Goal: Task Accomplishment & Management: Complete application form

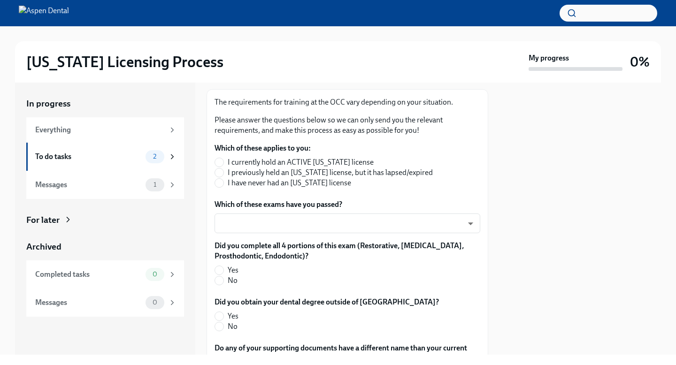
scroll to position [138, 0]
click at [302, 184] on span "I have never had an [US_STATE] license" at bounding box center [289, 182] width 123 height 10
click at [223, 184] on input "I have never had an [US_STATE] license" at bounding box center [219, 182] width 8 height 8
radio input "true"
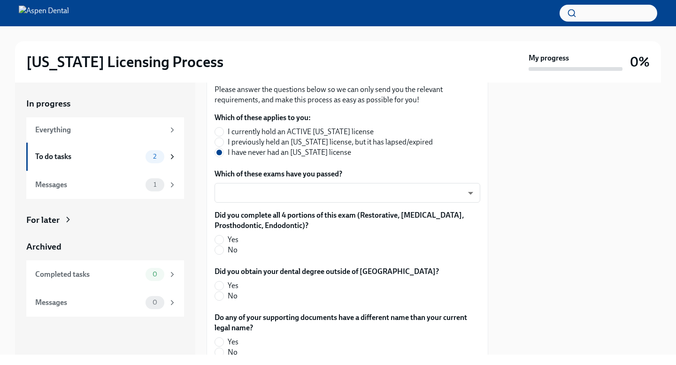
scroll to position [172, 0]
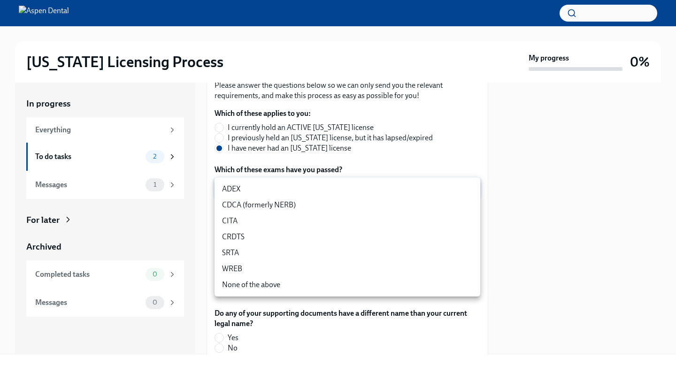
click at [302, 184] on body "[US_STATE] Licensing Process My progress 0% In progress Everything To do tasks …" at bounding box center [338, 182] width 676 height 365
click at [301, 207] on li "CDCA (formerly NERB)" at bounding box center [348, 205] width 266 height 16
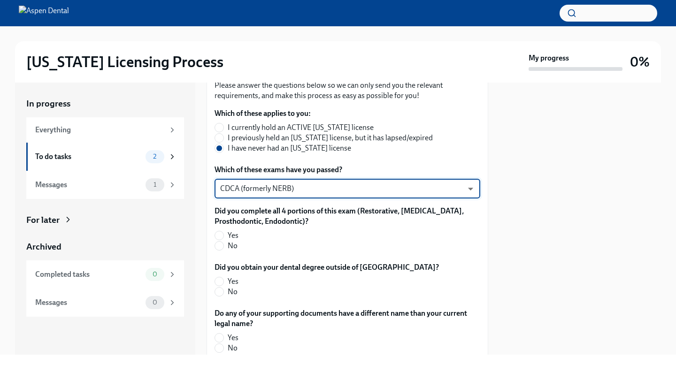
click at [345, 192] on body "[US_STATE] Licensing Process My progress 0% In progress Everything To do tasks …" at bounding box center [338, 182] width 676 height 365
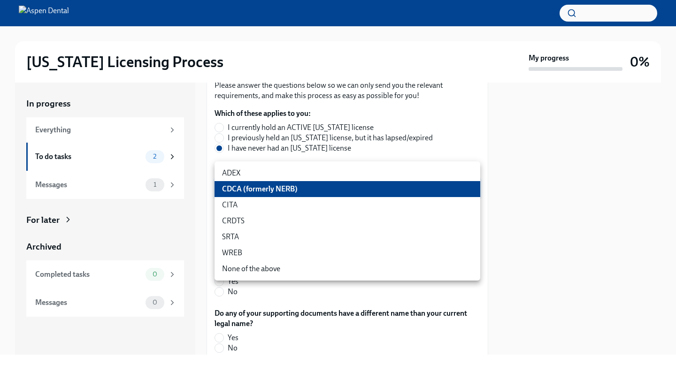
click at [319, 172] on li "ADEX" at bounding box center [348, 173] width 266 height 16
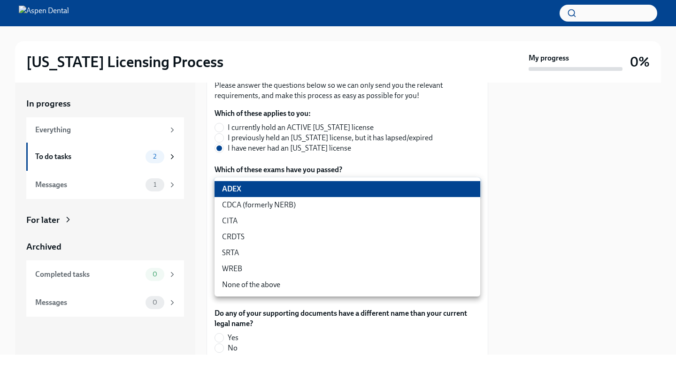
click at [317, 186] on body "[US_STATE] Licensing Process My progress 0% In progress Everything To do tasks …" at bounding box center [338, 182] width 676 height 365
click at [314, 208] on li "CDCA (formerly NERB)" at bounding box center [348, 205] width 266 height 16
type input "nrE-1nMl1"
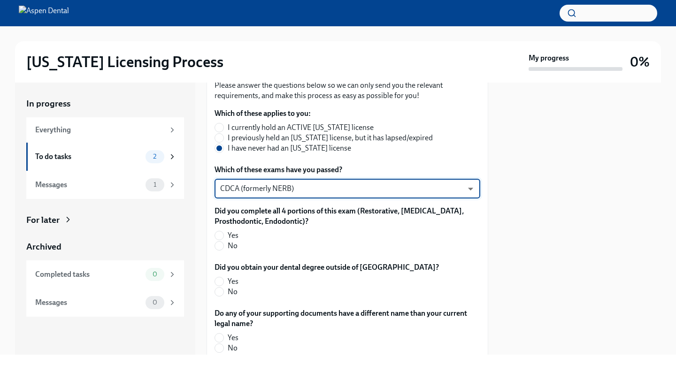
click at [505, 210] on div at bounding box center [579, 219] width 161 height 272
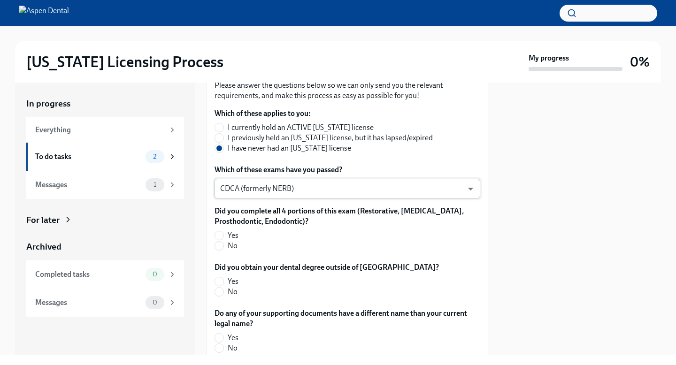
click at [401, 192] on body "[US_STATE] Licensing Process My progress 0% In progress Everything To do tasks …" at bounding box center [338, 182] width 676 height 365
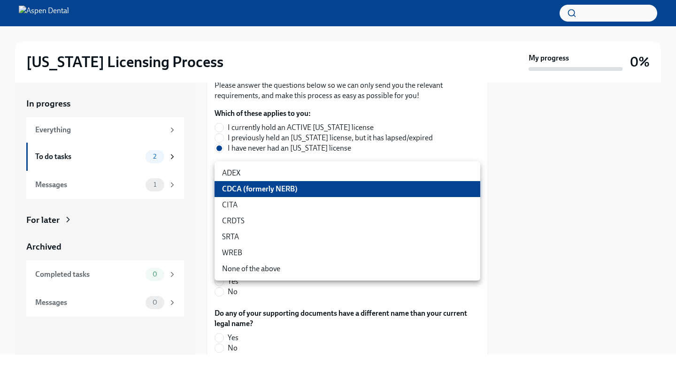
click at [381, 196] on li "CDCA (formerly NERB)" at bounding box center [348, 189] width 266 height 16
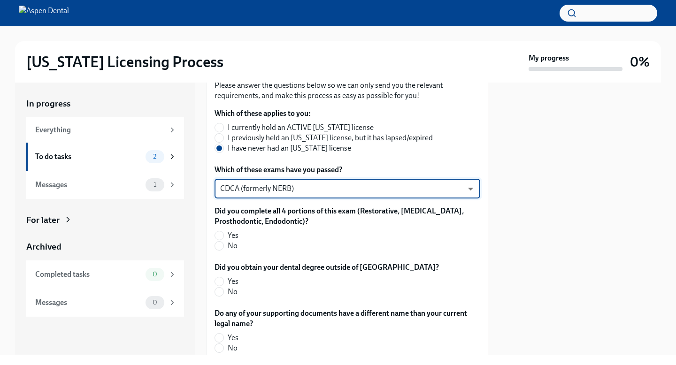
click at [541, 237] on div at bounding box center [579, 219] width 161 height 272
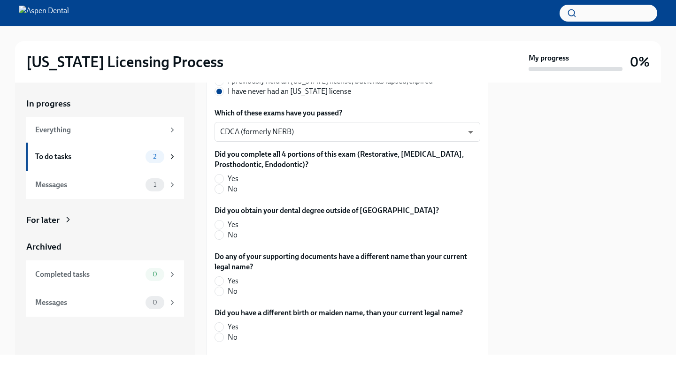
scroll to position [229, 0]
click at [238, 177] on label "Yes" at bounding box center [344, 178] width 258 height 10
click at [223, 177] on input "Yes" at bounding box center [219, 178] width 8 height 8
radio input "true"
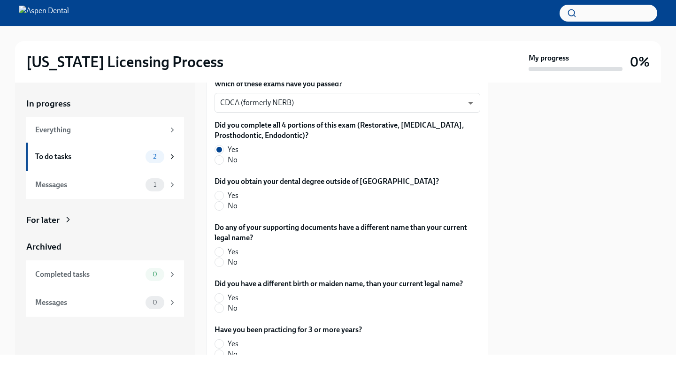
scroll to position [261, 0]
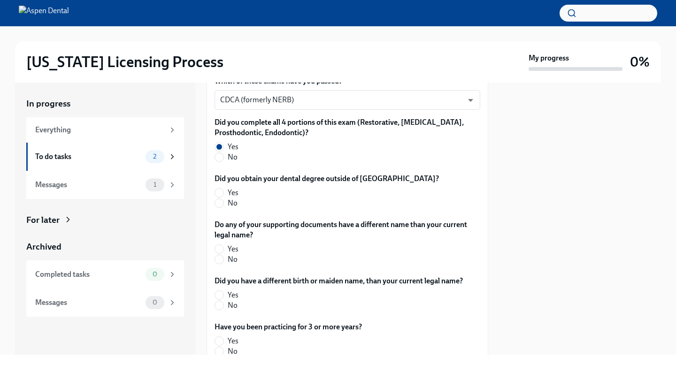
click at [239, 203] on label "No" at bounding box center [323, 203] width 217 height 10
click at [223, 203] on input "No" at bounding box center [219, 203] width 8 height 8
radio input "true"
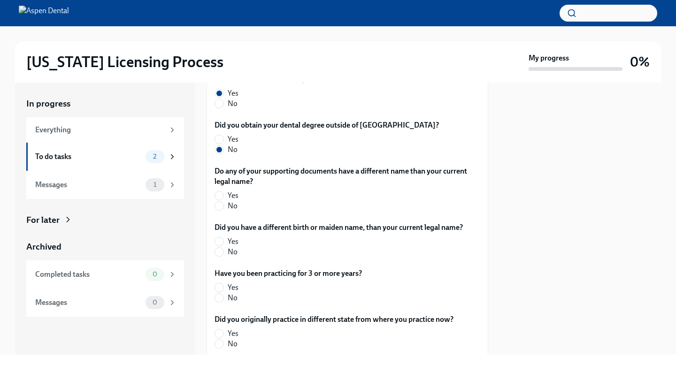
scroll to position [314, 0]
click at [227, 210] on label "No" at bounding box center [344, 205] width 258 height 10
click at [223, 210] on input "No" at bounding box center [219, 205] width 8 height 8
radio input "true"
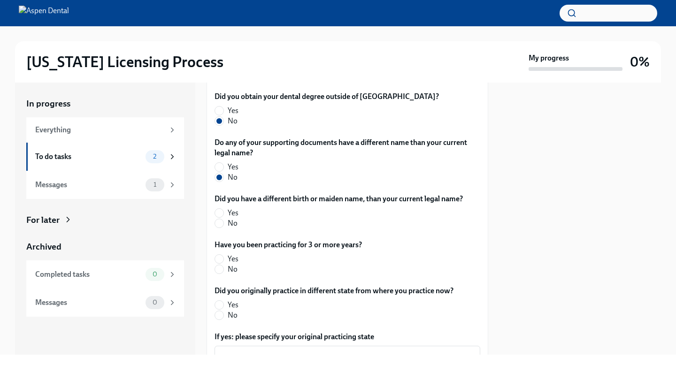
scroll to position [347, 0]
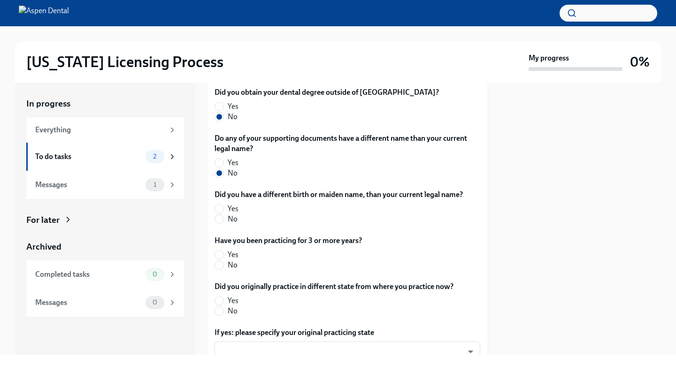
click at [232, 219] on span "No" at bounding box center [233, 219] width 10 height 10
click at [223, 219] on input "No" at bounding box center [219, 219] width 8 height 8
radio input "true"
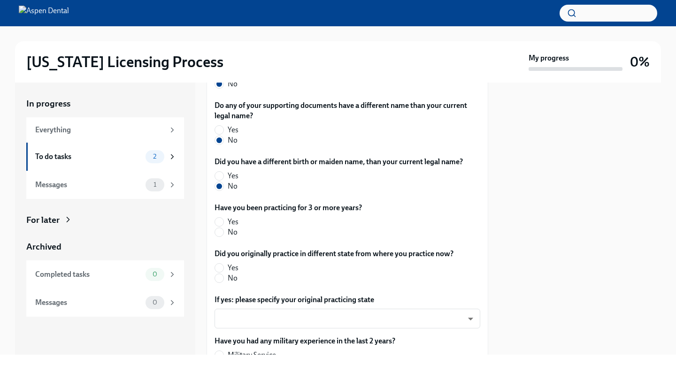
click at [235, 234] on span "No" at bounding box center [233, 232] width 10 height 10
click at [223, 234] on input "No" at bounding box center [219, 232] width 8 height 8
radio input "true"
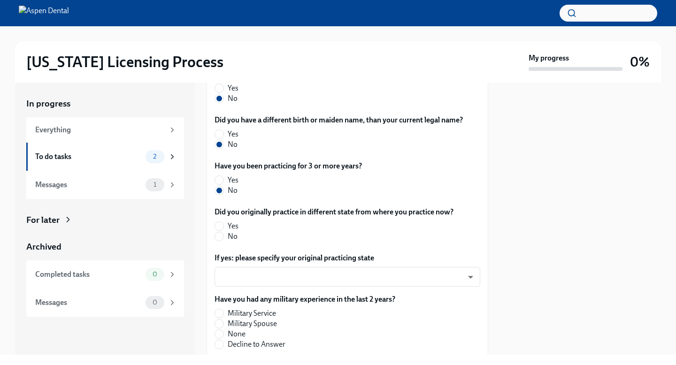
scroll to position [422, 0]
click at [232, 235] on span "No" at bounding box center [233, 236] width 10 height 10
click at [223, 235] on input "No" at bounding box center [219, 236] width 8 height 8
radio input "true"
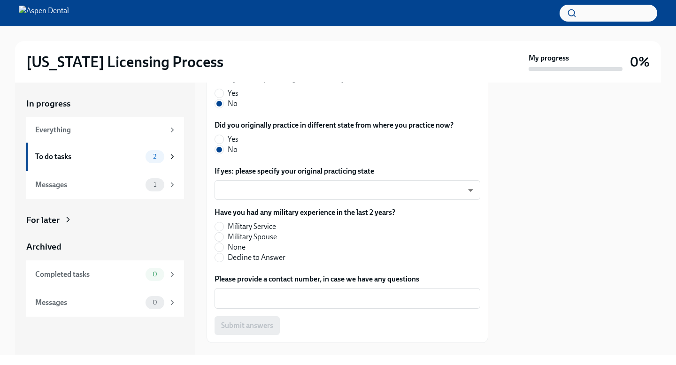
scroll to position [509, 0]
click at [243, 247] on span "None" at bounding box center [237, 246] width 18 height 10
click at [223, 247] on input "None" at bounding box center [219, 246] width 8 height 8
radio input "true"
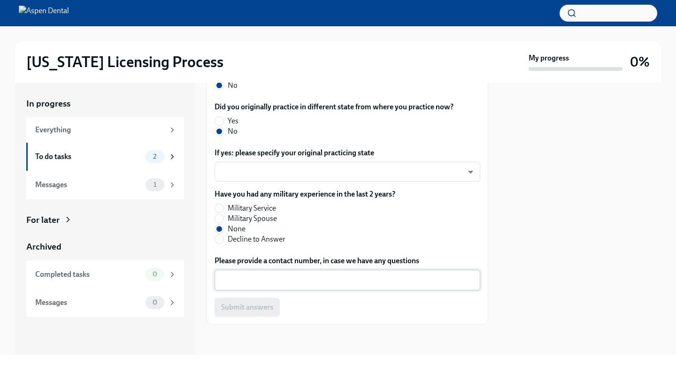
click at [275, 282] on textarea "Please provide a contact number, in case we have any questions" at bounding box center [347, 280] width 254 height 11
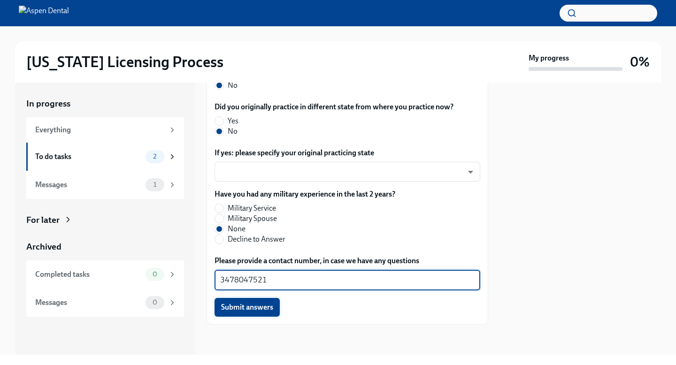
type textarea "3478047521"
click at [267, 308] on span "Submit answers" at bounding box center [247, 307] width 52 height 9
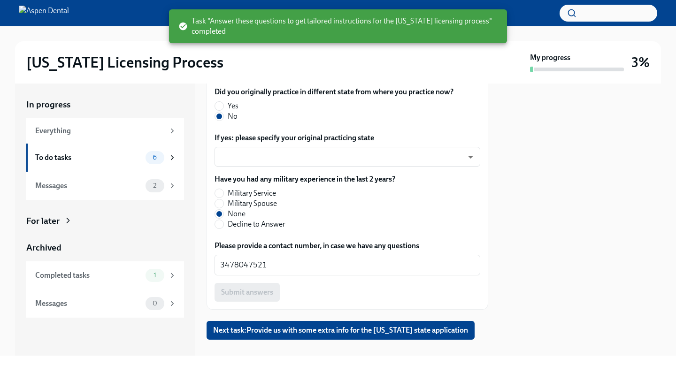
scroll to position [556, 0]
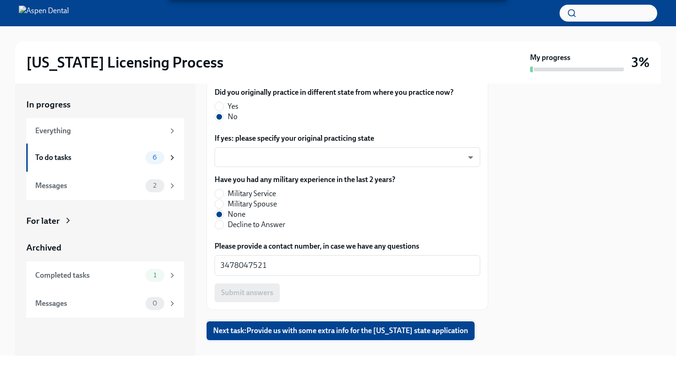
click at [302, 326] on span "Next task : Provide us with some extra info for the [US_STATE] state application" at bounding box center [340, 330] width 255 height 9
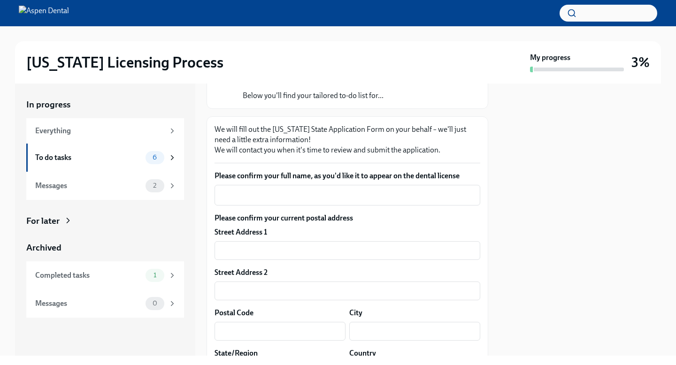
scroll to position [104, 0]
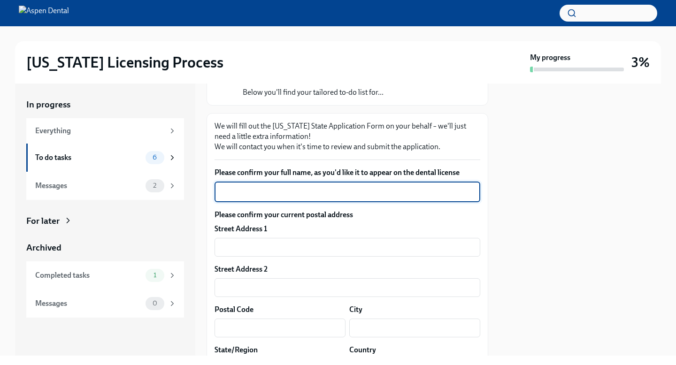
click at [299, 192] on textarea "Please confirm your full name, as you'd like it to appear on the dental license" at bounding box center [347, 191] width 254 height 11
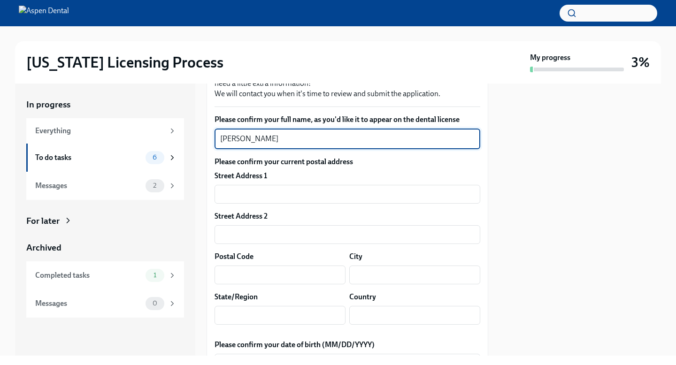
scroll to position [157, 0]
type textarea "[PERSON_NAME]"
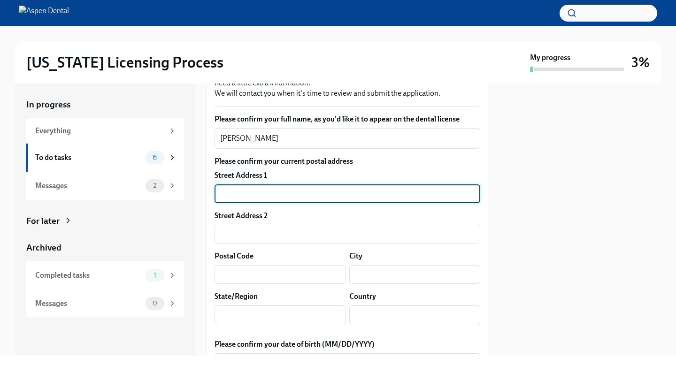
click at [314, 197] on input "text" at bounding box center [348, 193] width 266 height 19
type input "[STREET_ADDRESS]"
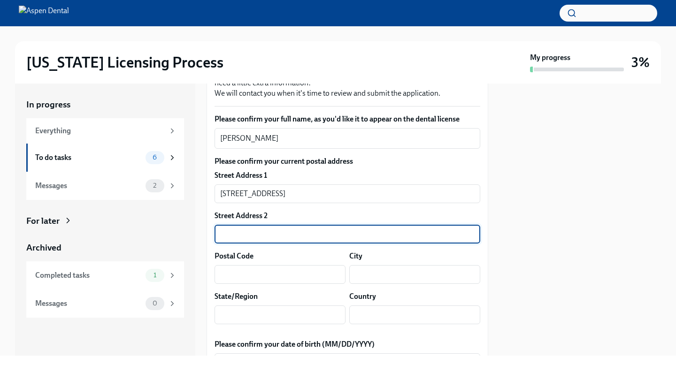
click at [300, 231] on input "text" at bounding box center [348, 234] width 266 height 19
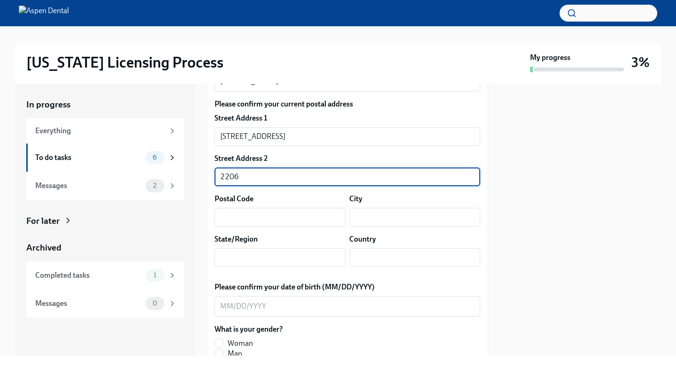
scroll to position [215, 0]
type input "2206"
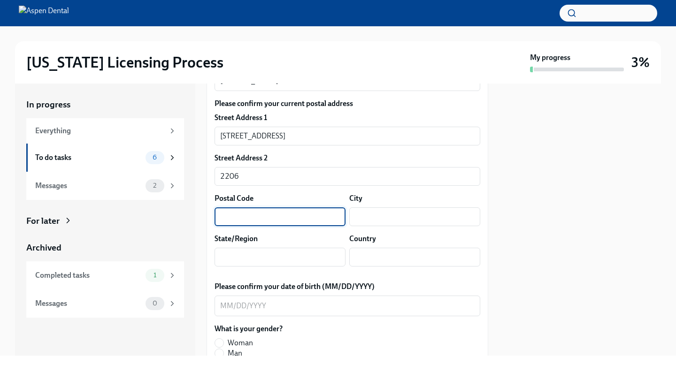
click at [265, 222] on input "text" at bounding box center [280, 216] width 131 height 19
type input "06103"
click at [384, 222] on input "text" at bounding box center [414, 216] width 131 height 19
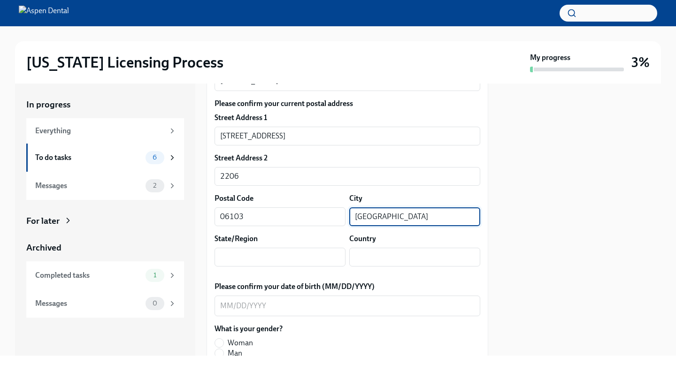
type input "[GEOGRAPHIC_DATA]"
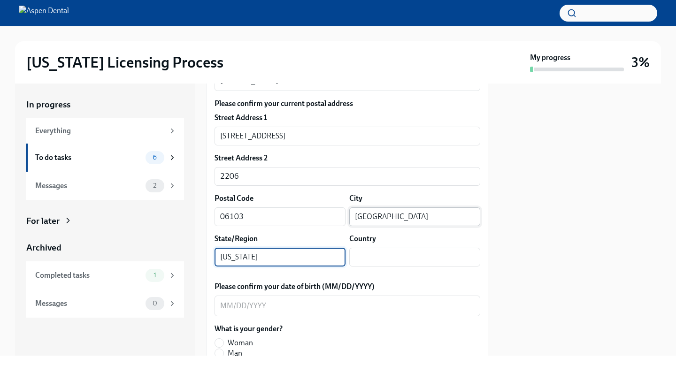
type input "[US_STATE]"
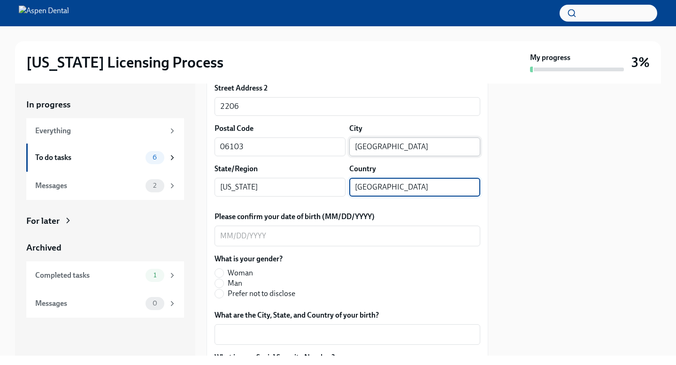
scroll to position [292, 0]
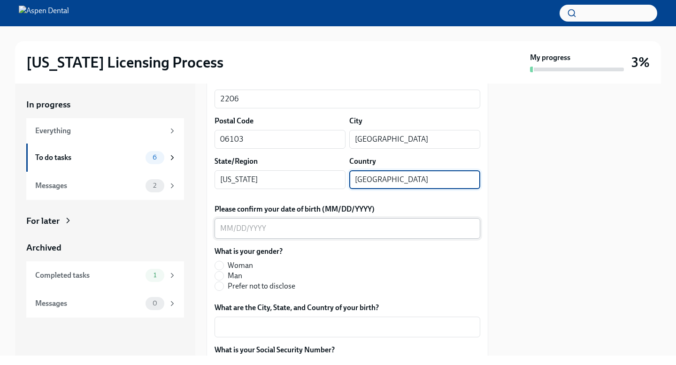
type input "[GEOGRAPHIC_DATA]"
click at [270, 226] on textarea "Please confirm your date of birth (MM/DD/YYYY)" at bounding box center [347, 228] width 254 height 11
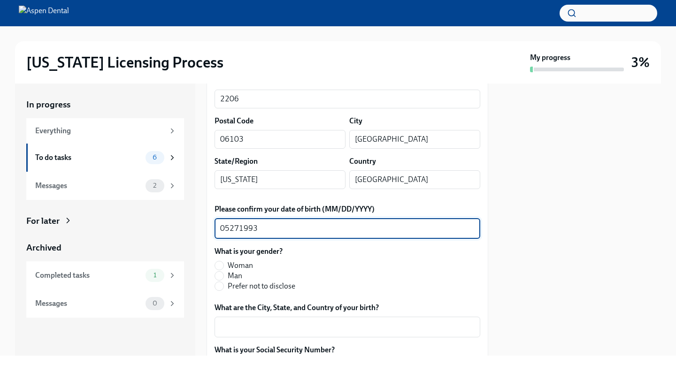
drag, startPoint x: 265, startPoint y: 231, endPoint x: 158, endPoint y: 227, distance: 107.6
click at [159, 227] on div "In progress Everything To do tasks 6 Messages 2 For later Archived Completed ta…" at bounding box center [338, 220] width 646 height 272
type textarea "[DATE]"
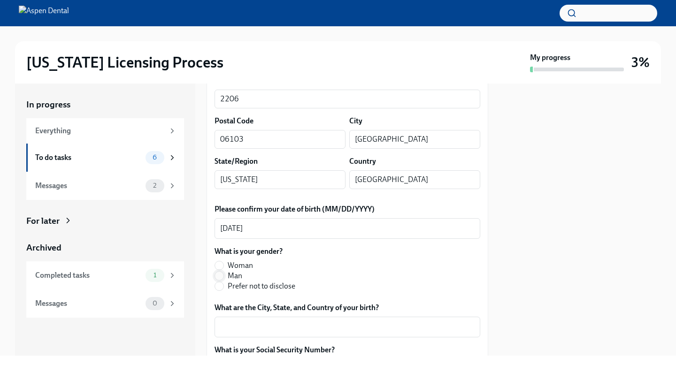
click at [222, 274] on input "Man" at bounding box center [219, 276] width 8 height 8
radio input "true"
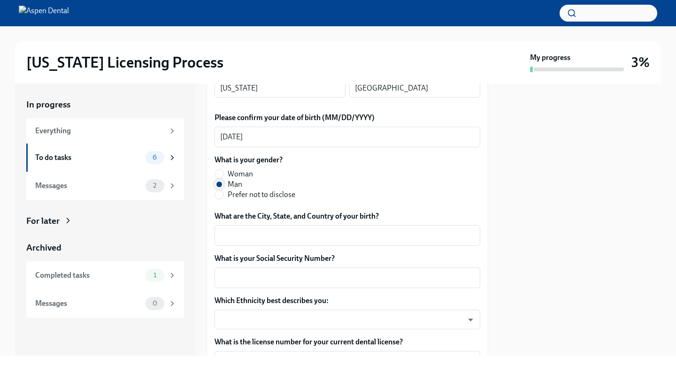
scroll to position [385, 0]
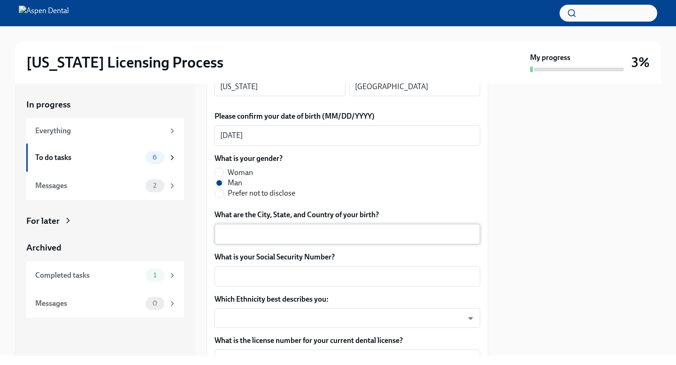
click at [248, 238] on textarea "What are the City, State, and Country of your birth?" at bounding box center [347, 234] width 254 height 11
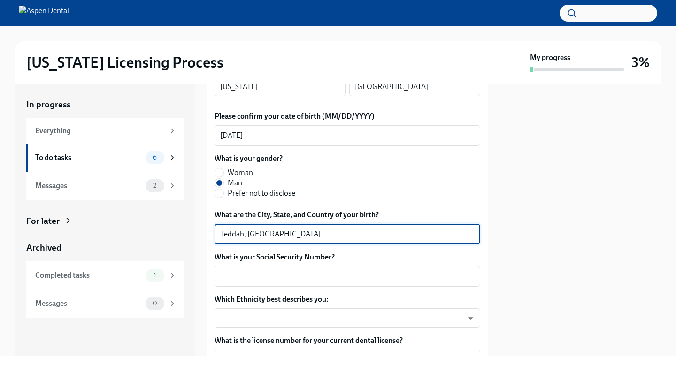
click at [248, 233] on textarea "Jeddah, [GEOGRAPHIC_DATA]" at bounding box center [347, 234] width 254 height 11
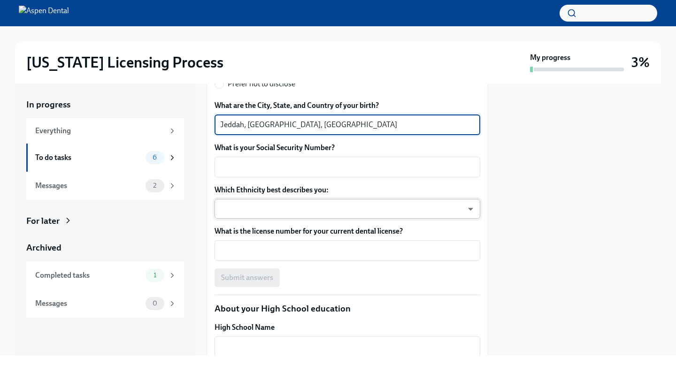
scroll to position [495, 0]
type textarea "Jeddah, [GEOGRAPHIC_DATA], [GEOGRAPHIC_DATA]"
click at [279, 168] on textarea "What is your Social Security Number?" at bounding box center [347, 166] width 254 height 11
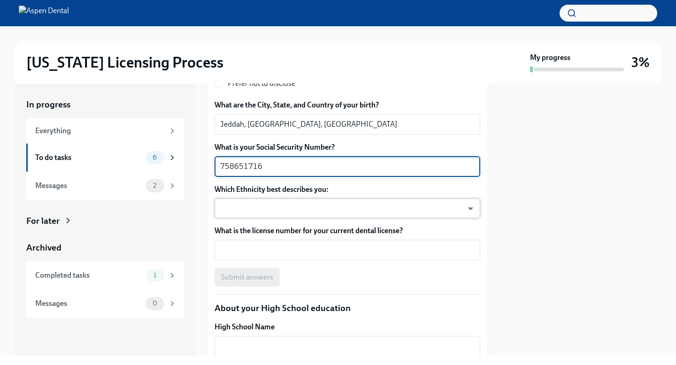
type textarea "758651716"
click at [290, 208] on body "[US_STATE] Licensing Process My progress 3% In progress Everything To do tasks …" at bounding box center [338, 182] width 676 height 365
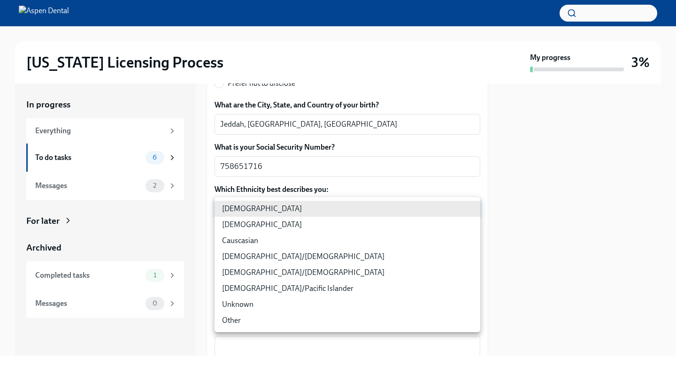
click at [280, 230] on li "[DEMOGRAPHIC_DATA]" at bounding box center [348, 225] width 266 height 16
type input "930Z9RFkx"
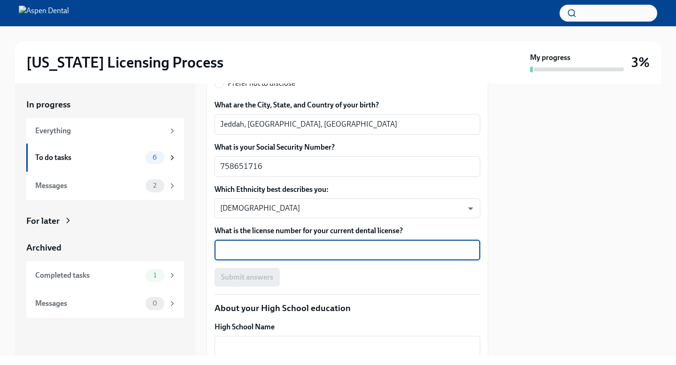
click at [301, 252] on textarea "What is the license number for your current dental license?" at bounding box center [347, 250] width 254 height 11
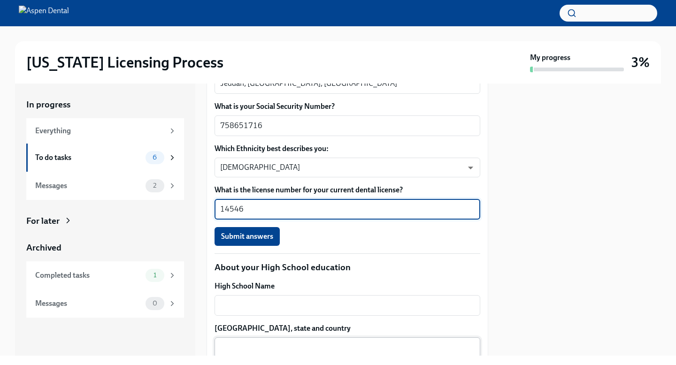
scroll to position [540, 0]
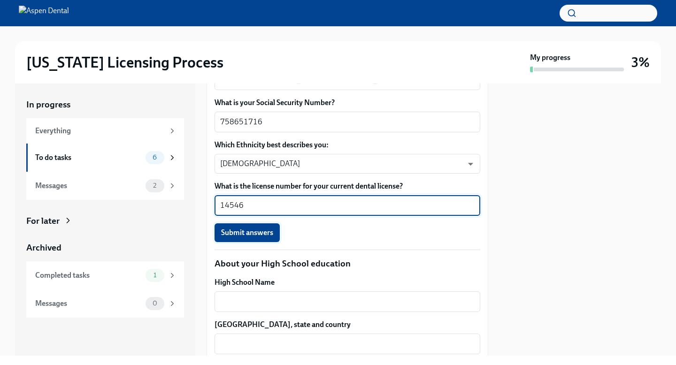
type textarea "14546"
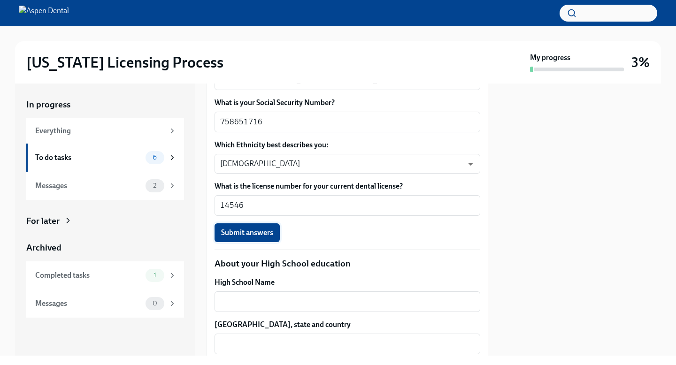
click at [274, 233] on button "Submit answers" at bounding box center [247, 232] width 65 height 19
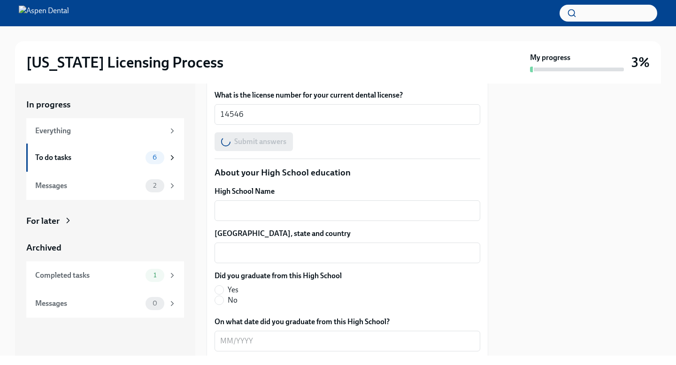
scroll to position [632, 0]
click at [379, 210] on textarea "High School Name" at bounding box center [347, 209] width 254 height 11
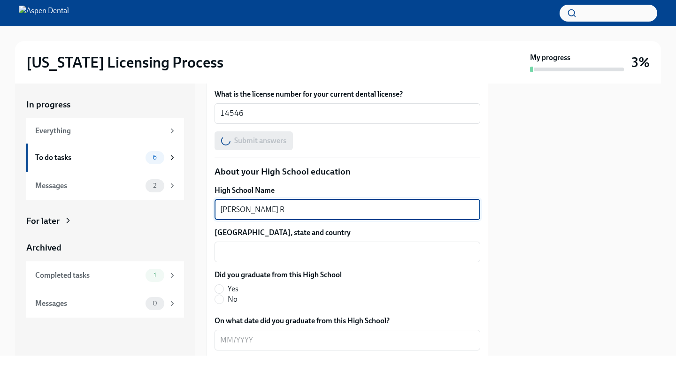
type textarea "[PERSON_NAME] Re"
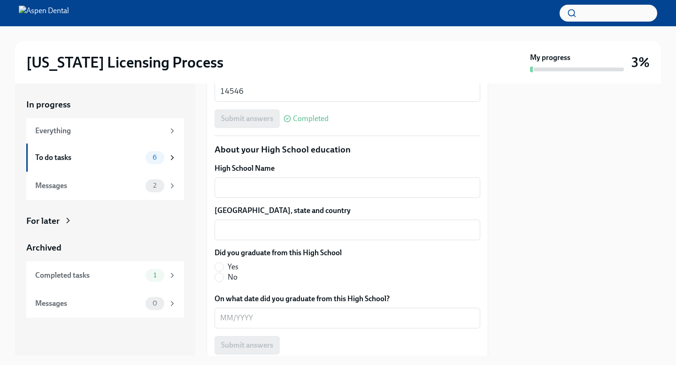
scroll to position [617, 0]
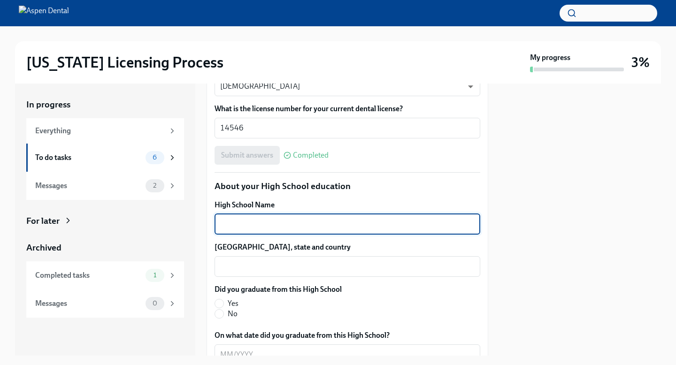
click at [336, 222] on textarea "High School Name" at bounding box center [347, 224] width 254 height 11
type textarea "[PERSON_NAME] [PERSON_NAME][GEOGRAPHIC_DATA]"
click at [303, 265] on textarea "[GEOGRAPHIC_DATA], state and country" at bounding box center [347, 266] width 254 height 11
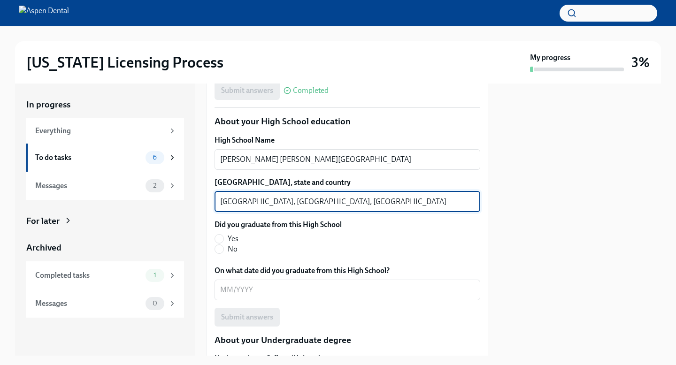
scroll to position [683, 0]
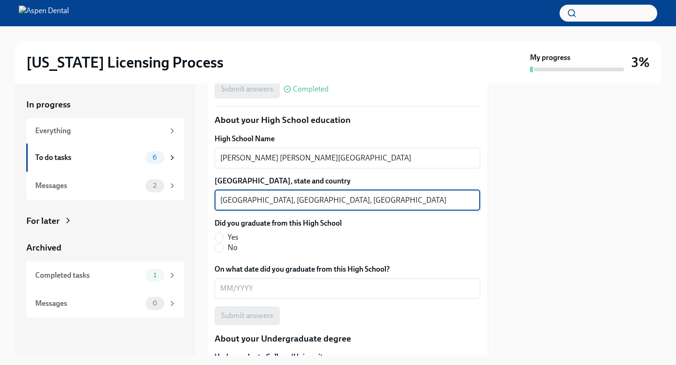
type textarea "[GEOGRAPHIC_DATA], [GEOGRAPHIC_DATA], [GEOGRAPHIC_DATA]"
click at [230, 239] on span "Yes" at bounding box center [233, 237] width 11 height 10
click at [223, 239] on input "Yes" at bounding box center [219, 237] width 8 height 8
radio input "true"
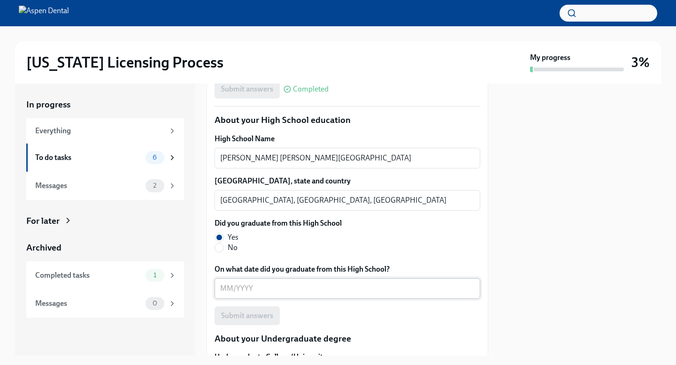
click at [227, 288] on textarea "On what date did you graduate from this High School?" at bounding box center [347, 288] width 254 height 11
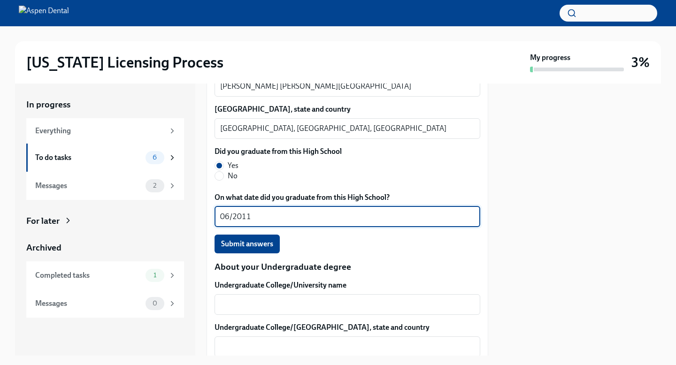
scroll to position [782, 0]
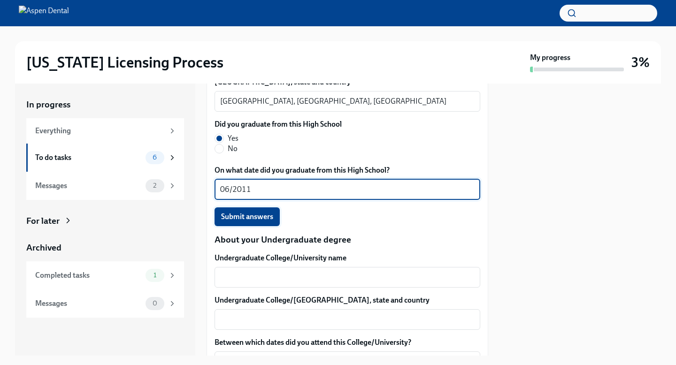
type textarea "06/2011"
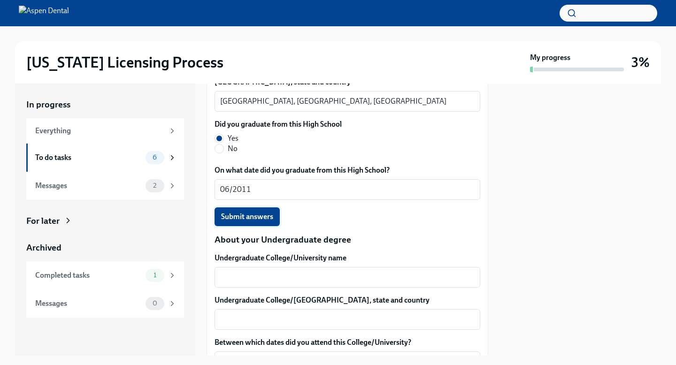
click at [237, 222] on button "Submit answers" at bounding box center [247, 216] width 65 height 19
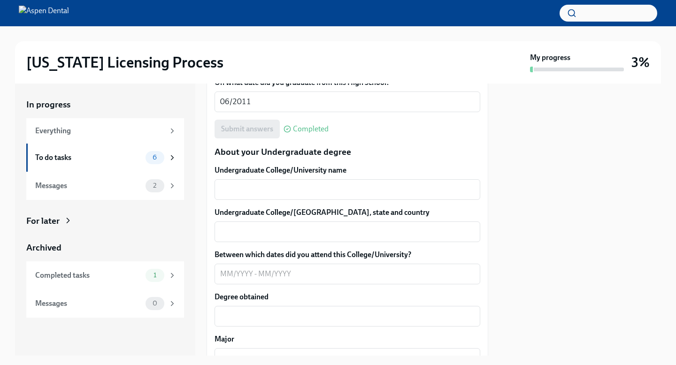
scroll to position [871, 0]
click at [281, 192] on textarea "Undergraduate College/University name" at bounding box center [347, 189] width 254 height 11
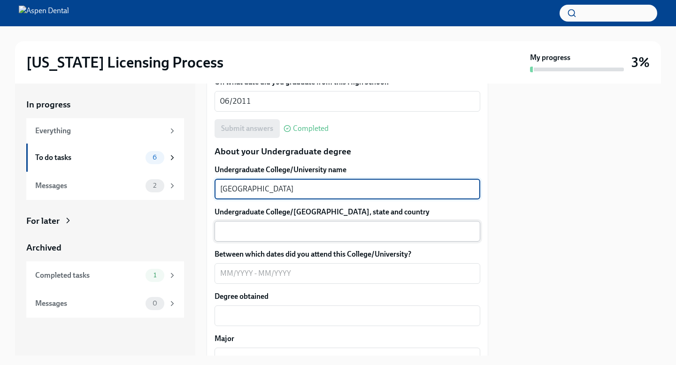
type textarea "[GEOGRAPHIC_DATA]"
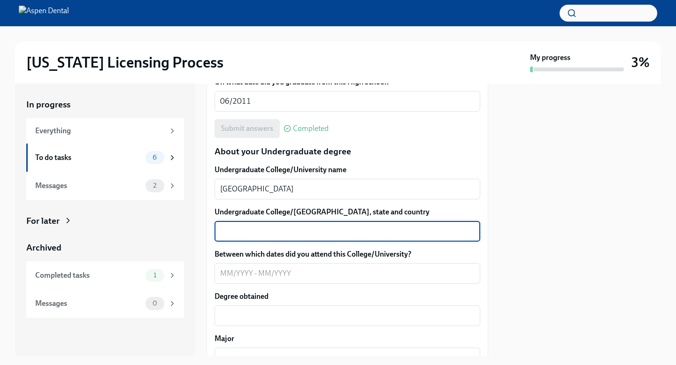
click at [269, 228] on textarea "Undergraduate College/[GEOGRAPHIC_DATA], state and country" at bounding box center [347, 231] width 254 height 11
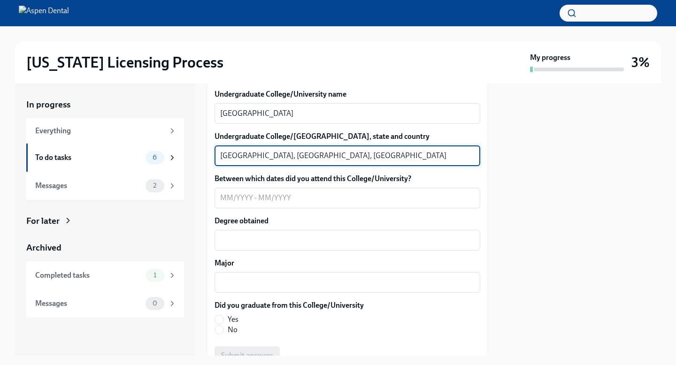
scroll to position [947, 0]
type textarea "[GEOGRAPHIC_DATA], [GEOGRAPHIC_DATA], [GEOGRAPHIC_DATA]"
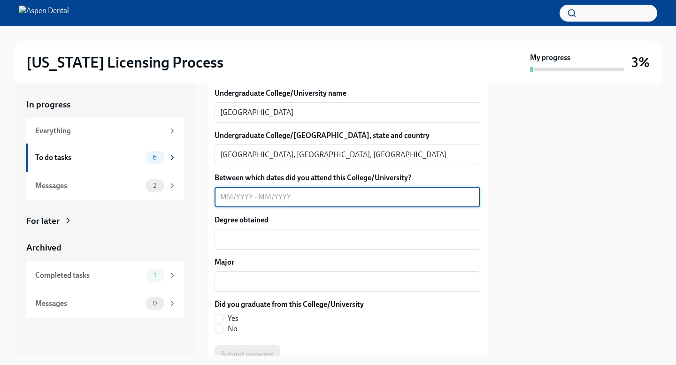
click at [223, 198] on textarea "Between which dates did you attend this College/University?" at bounding box center [347, 197] width 254 height 11
type textarea "09/2011-06/2016"
click at [238, 230] on div "x ​" at bounding box center [348, 239] width 266 height 21
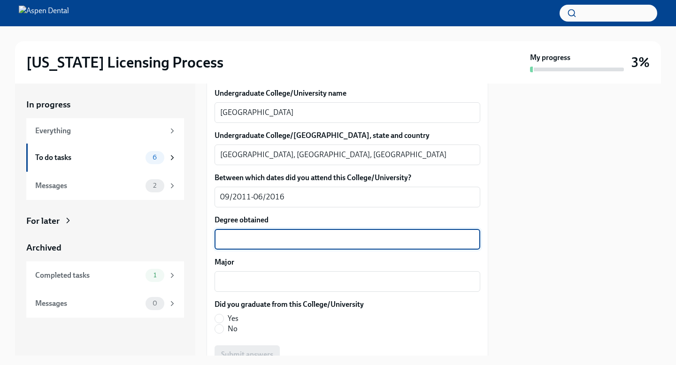
type textarea "B"
type textarea "Life Sciences"
click at [237, 289] on div "x ​" at bounding box center [348, 281] width 266 height 21
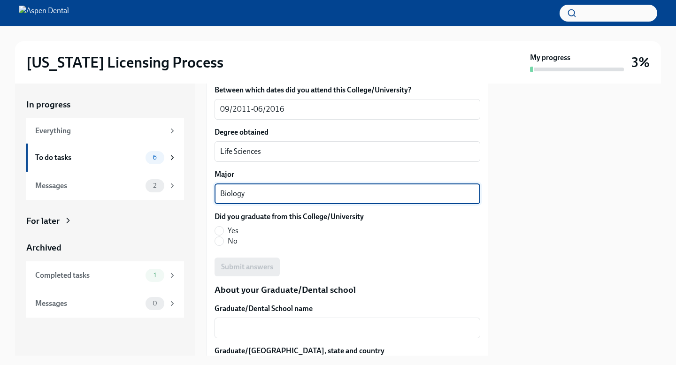
scroll to position [1045, 0]
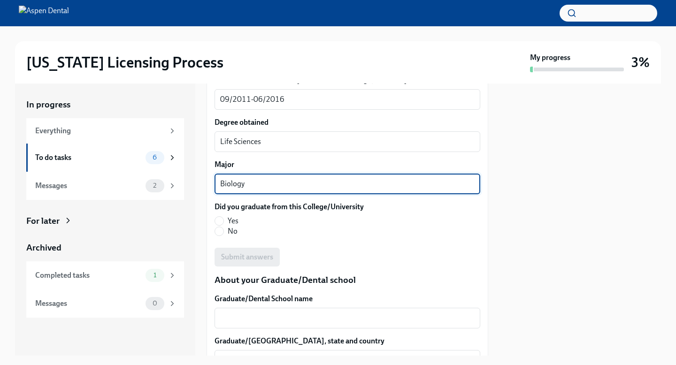
type textarea "Biology"
click at [230, 223] on span "Yes" at bounding box center [233, 221] width 11 height 10
click at [223, 223] on input "Yes" at bounding box center [219, 221] width 8 height 8
radio input "true"
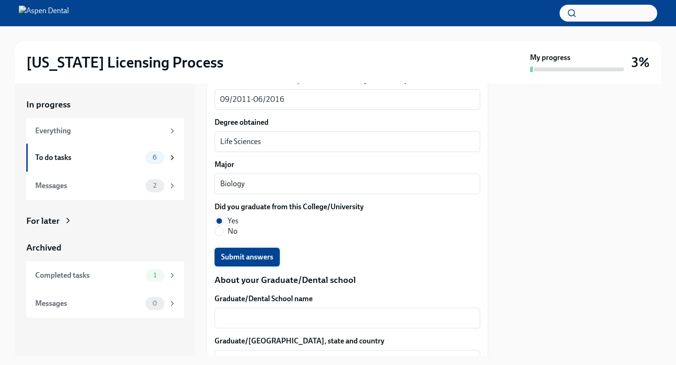
click at [245, 261] on span "Submit answers" at bounding box center [247, 257] width 52 height 9
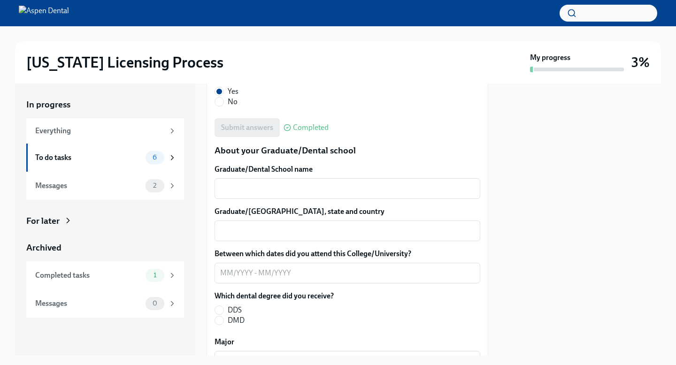
scroll to position [1176, 0]
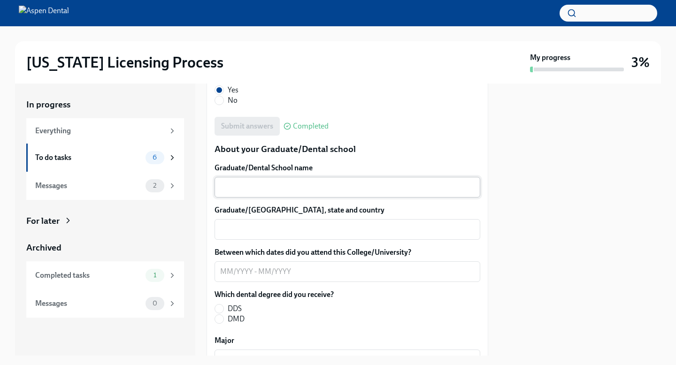
click at [255, 189] on textarea "Graduate/Dental School name" at bounding box center [347, 187] width 254 height 11
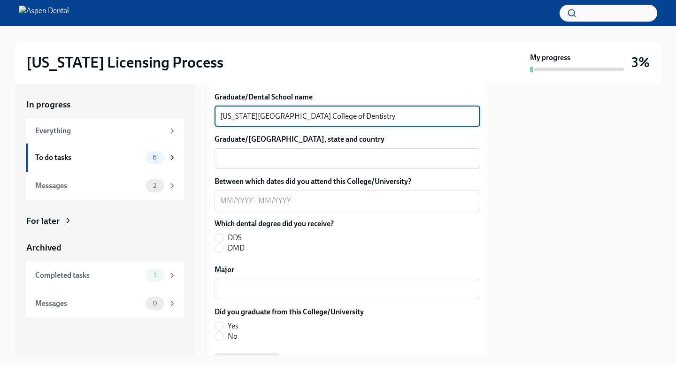
scroll to position [1250, 0]
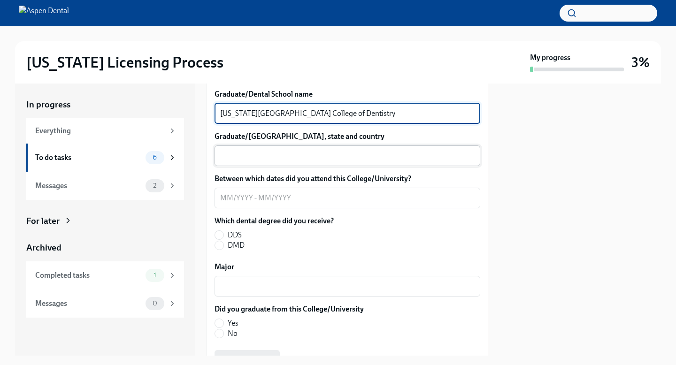
type textarea "[US_STATE][GEOGRAPHIC_DATA] College of Dentistry"
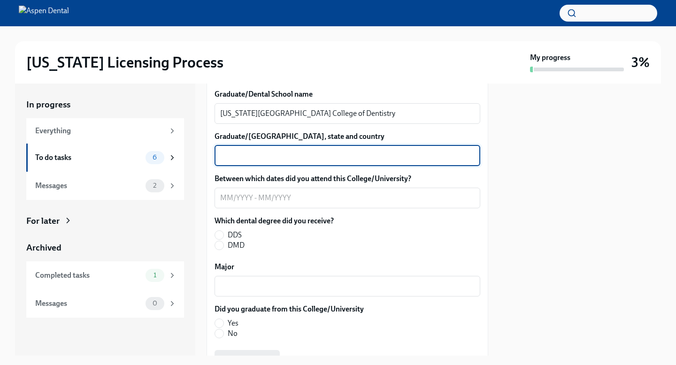
click at [251, 160] on textarea "Graduate/[GEOGRAPHIC_DATA], state and country" at bounding box center [347, 155] width 254 height 11
type textarea "[US_STATE], [GEOGRAPHIC_DATA], [GEOGRAPHIC_DATA]"
click at [227, 194] on textarea "Between which dates did you attend this College/University?" at bounding box center [347, 197] width 254 height 11
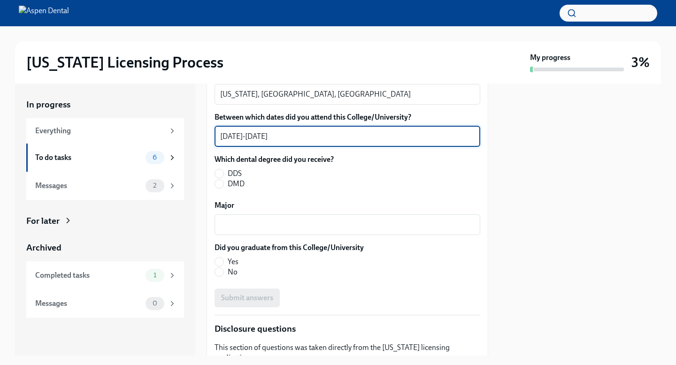
scroll to position [1314, 0]
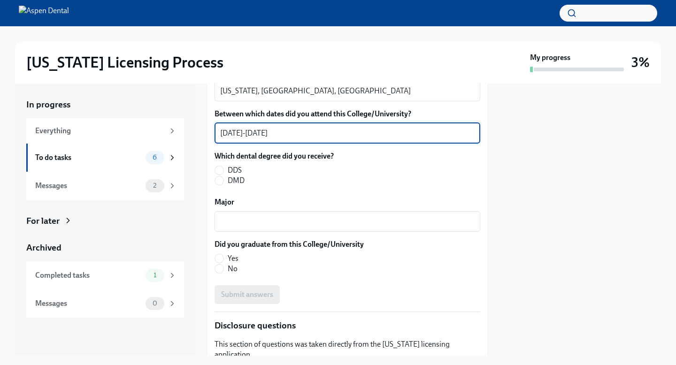
type textarea "[DATE]-[DATE]"
click at [230, 171] on span "DDS" at bounding box center [235, 170] width 14 height 10
click at [223, 171] on input "DDS" at bounding box center [219, 170] width 8 height 8
radio input "true"
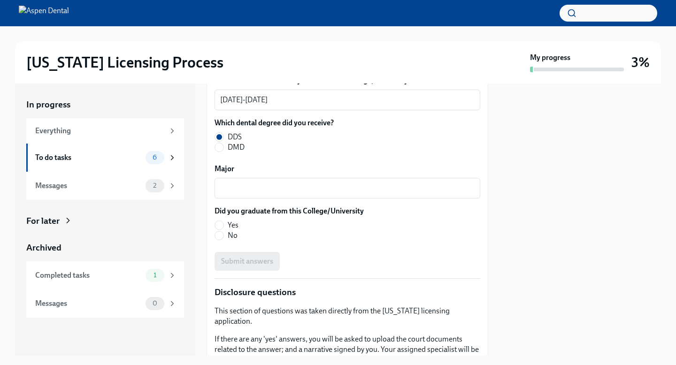
scroll to position [1349, 0]
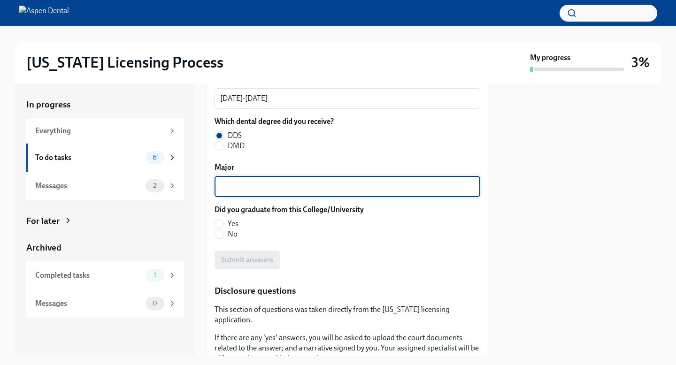
click at [242, 189] on textarea "Major" at bounding box center [347, 186] width 254 height 11
type textarea "Dentistry"
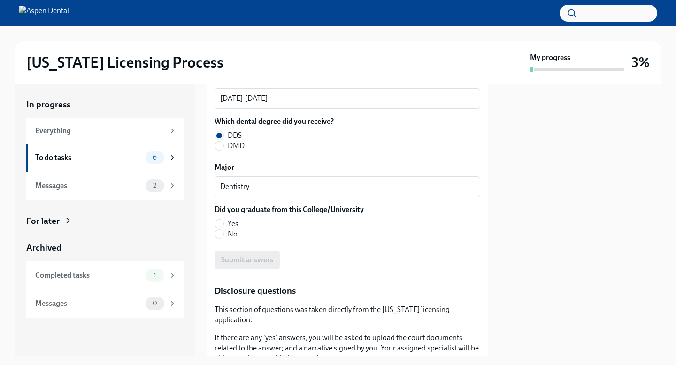
click at [226, 223] on label "Yes" at bounding box center [286, 224] width 142 height 10
click at [223, 223] on input "Yes" at bounding box center [219, 224] width 8 height 8
radio input "true"
click at [235, 254] on button "Submit answers" at bounding box center [247, 260] width 65 height 19
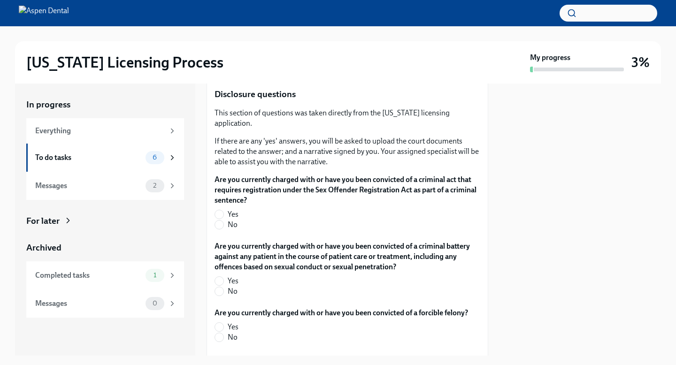
scroll to position [1546, 0]
click at [234, 219] on span "No" at bounding box center [233, 224] width 10 height 10
click at [223, 220] on input "No" at bounding box center [219, 224] width 8 height 8
radio input "true"
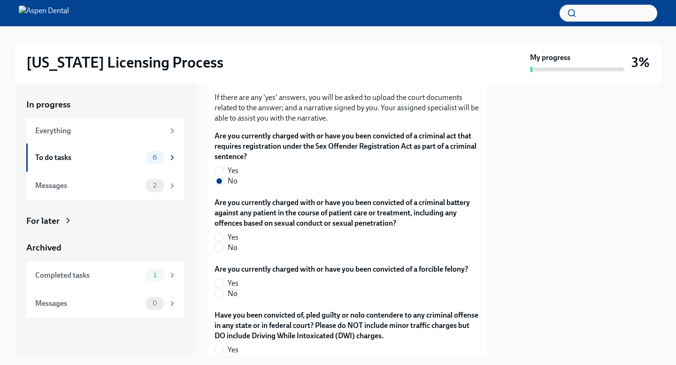
scroll to position [1599, 0]
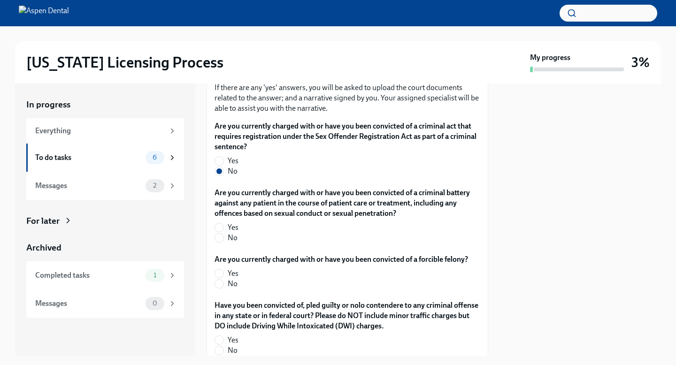
click at [233, 233] on span "No" at bounding box center [233, 238] width 10 height 10
click at [223, 234] on input "No" at bounding box center [219, 238] width 8 height 8
radio input "true"
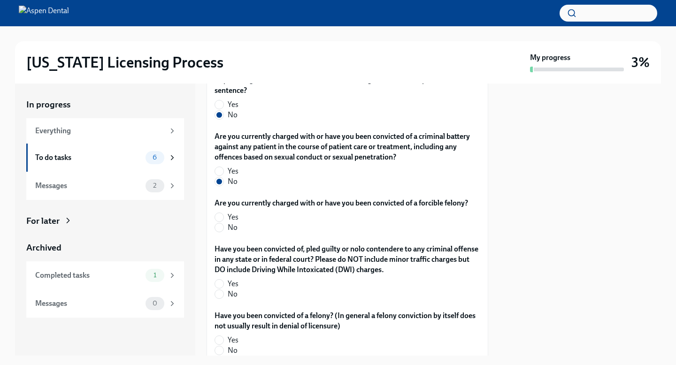
click at [232, 222] on span "No" at bounding box center [233, 227] width 10 height 10
click at [223, 223] on input "No" at bounding box center [219, 227] width 8 height 8
radio input "true"
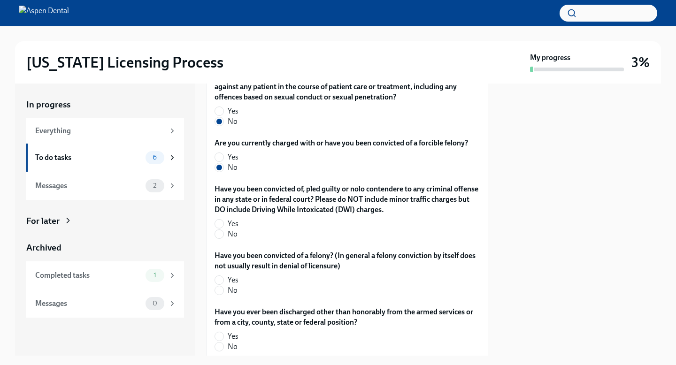
click at [232, 229] on span "No" at bounding box center [233, 234] width 10 height 10
click at [223, 230] on input "No" at bounding box center [219, 234] width 8 height 8
radio input "true"
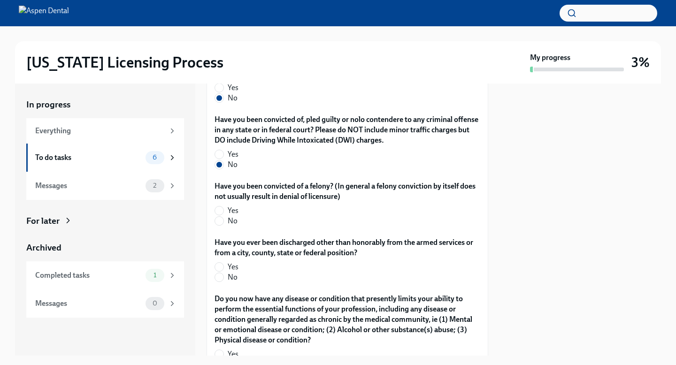
scroll to position [1786, 0]
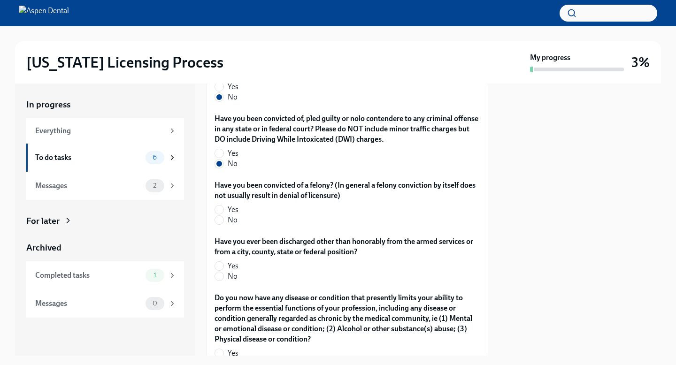
click at [231, 215] on span "No" at bounding box center [233, 220] width 10 height 10
click at [223, 216] on input "No" at bounding box center [219, 220] width 8 height 8
radio input "true"
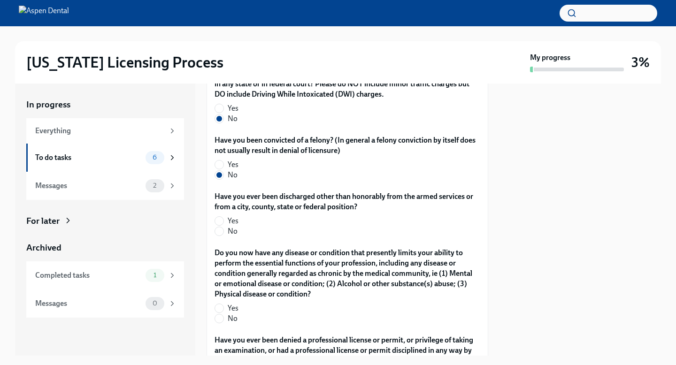
scroll to position [1835, 0]
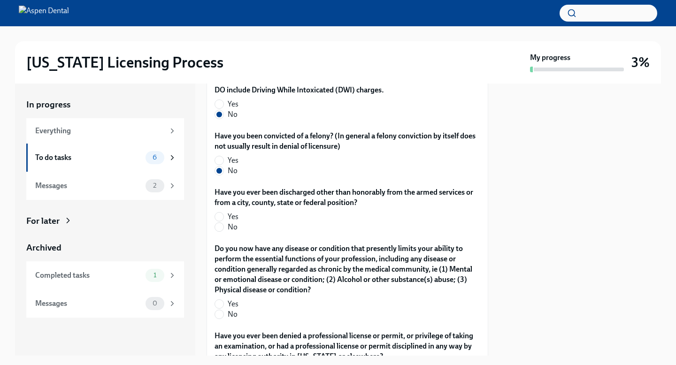
click at [231, 222] on span "No" at bounding box center [233, 227] width 10 height 10
click at [223, 223] on input "No" at bounding box center [219, 227] width 8 height 8
radio input "true"
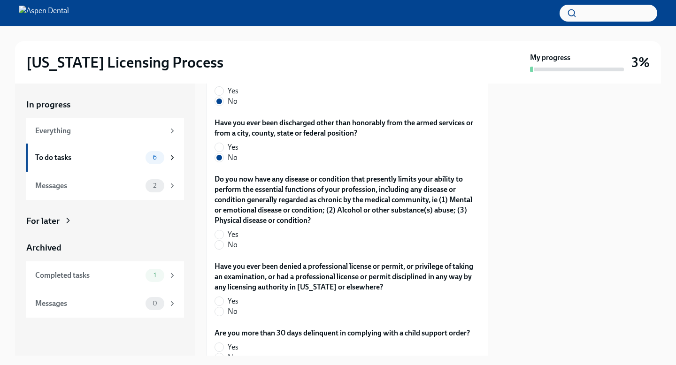
scroll to position [1921, 0]
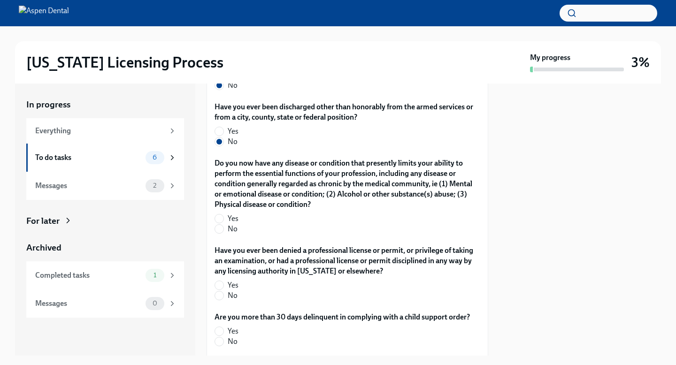
click at [230, 224] on span "No" at bounding box center [233, 229] width 10 height 10
click at [223, 225] on input "No" at bounding box center [219, 229] width 8 height 8
radio input "true"
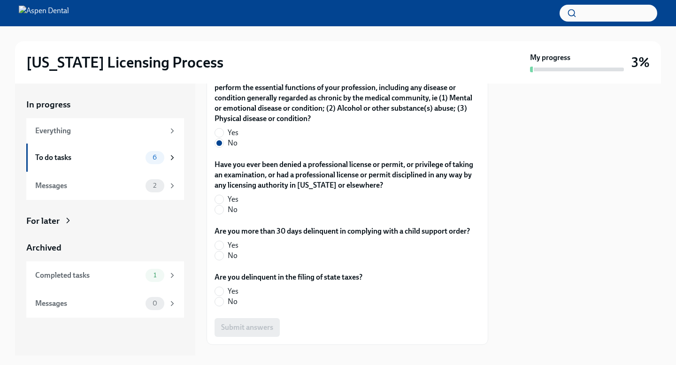
scroll to position [2010, 0]
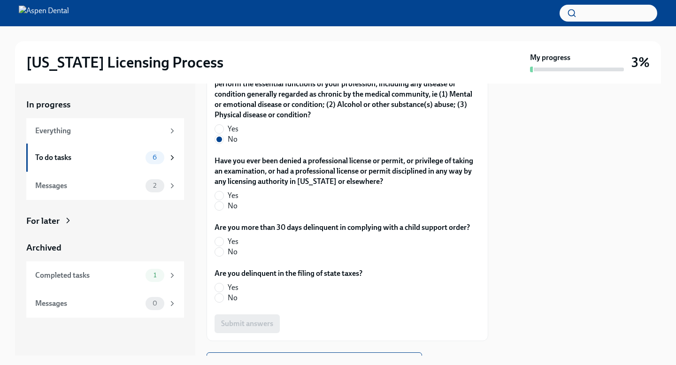
click at [233, 201] on span "No" at bounding box center [233, 206] width 10 height 10
click at [223, 202] on input "No" at bounding box center [219, 206] width 8 height 8
radio input "true"
click at [228, 247] on span "No" at bounding box center [233, 252] width 10 height 10
click at [223, 248] on input "No" at bounding box center [219, 252] width 8 height 8
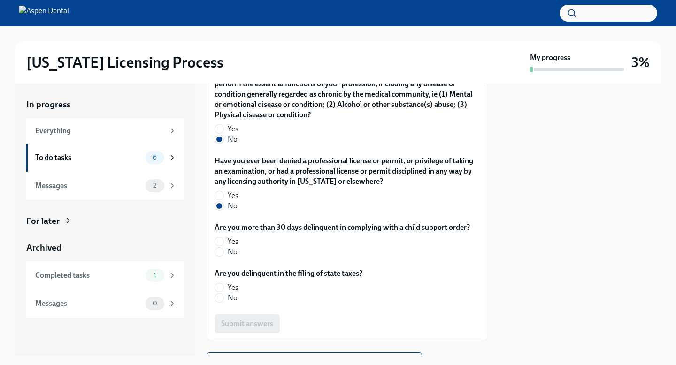
radio input "true"
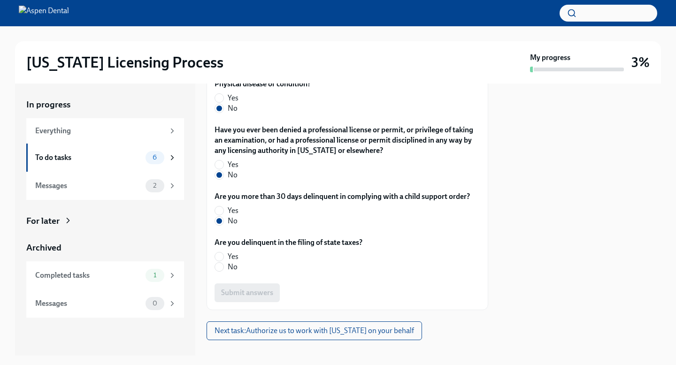
scroll to position [2042, 0]
click at [227, 261] on label "No" at bounding box center [285, 266] width 140 height 10
click at [223, 262] on input "No" at bounding box center [219, 266] width 8 height 8
radio input "true"
click at [252, 288] on span "Submit answers" at bounding box center [247, 292] width 52 height 9
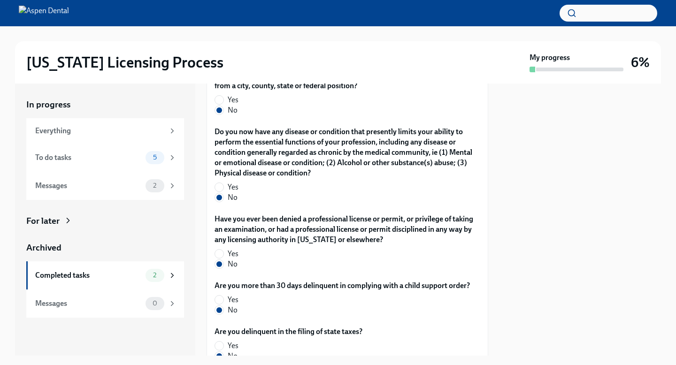
scroll to position [2046, 0]
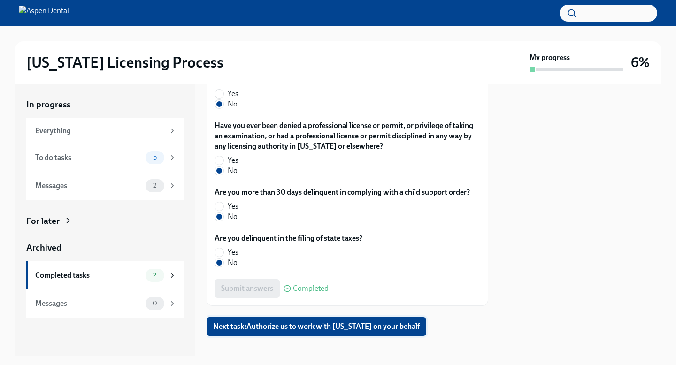
click at [276, 322] on span "Next task : Authorize us to work with [US_STATE] on your behalf" at bounding box center [316, 326] width 207 height 9
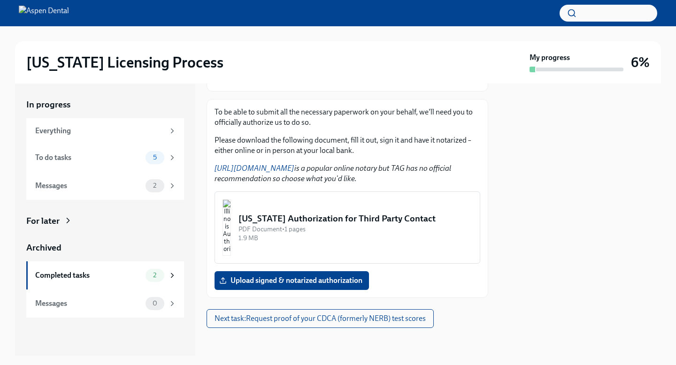
scroll to position [120, 0]
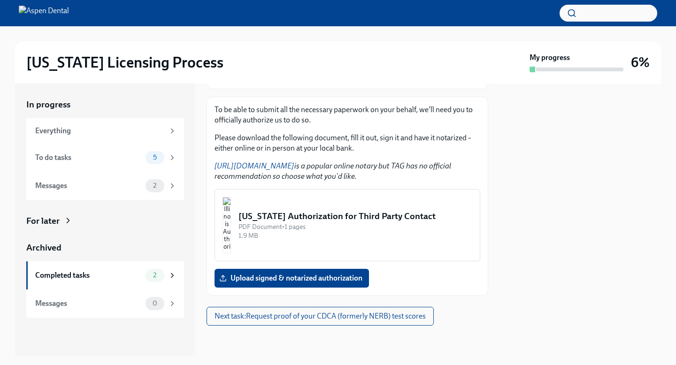
click at [285, 166] on link "[URL][DOMAIN_NAME]" at bounding box center [255, 165] width 80 height 9
click at [359, 215] on div "[US_STATE] Authorization for Third Party Contact" at bounding box center [355, 216] width 234 height 12
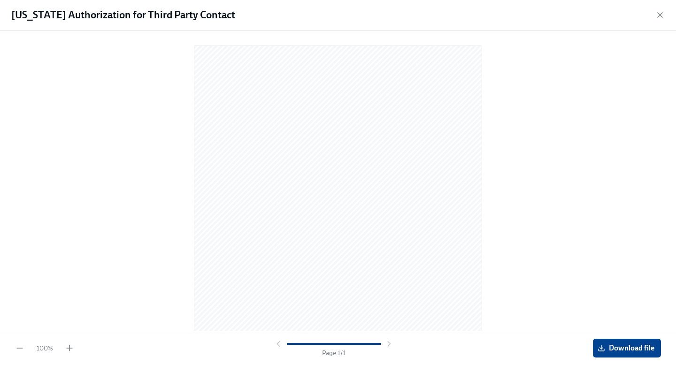
click at [609, 347] on span "Download file" at bounding box center [626, 348] width 55 height 9
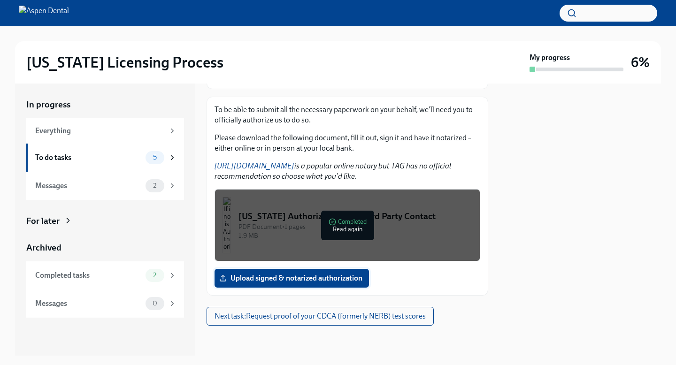
click at [340, 282] on span "Upload signed & notarized authorization" at bounding box center [291, 278] width 141 height 9
click at [0, 0] on input "Upload signed & notarized authorization" at bounding box center [0, 0] width 0 height 0
click at [412, 308] on button "Next task : Request proof of your CDCA (formerly NERB) test scores" at bounding box center [320, 316] width 227 height 19
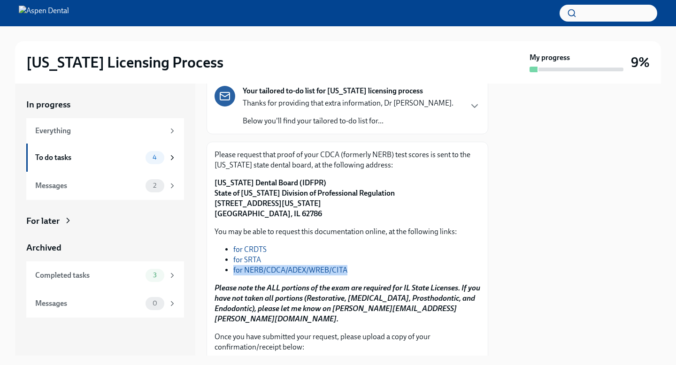
scroll to position [75, 0]
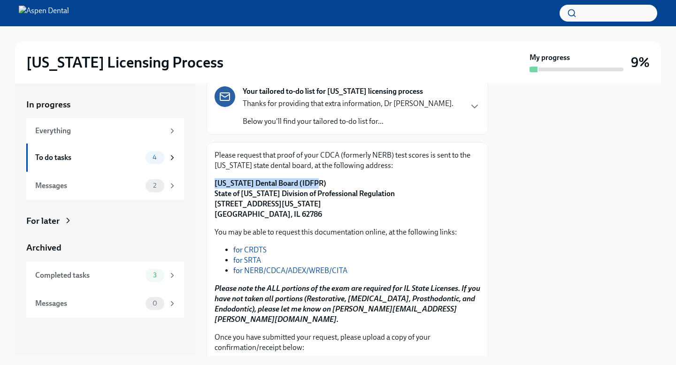
drag, startPoint x: 213, startPoint y: 180, endPoint x: 312, endPoint y: 180, distance: 98.6
click at [312, 180] on div "Please request that proof of your CDCA (formerly NERB) test scores is sent to t…" at bounding box center [348, 264] width 282 height 245
copy strong "[US_STATE] Dental Board (IDFPR)"
click at [224, 203] on strong "[US_STATE] Dental Board (IDFPR) State of [US_STATE] Division of Professional Re…" at bounding box center [305, 199] width 180 height 40
drag, startPoint x: 215, startPoint y: 203, endPoint x: 326, endPoint y: 203, distance: 111.2
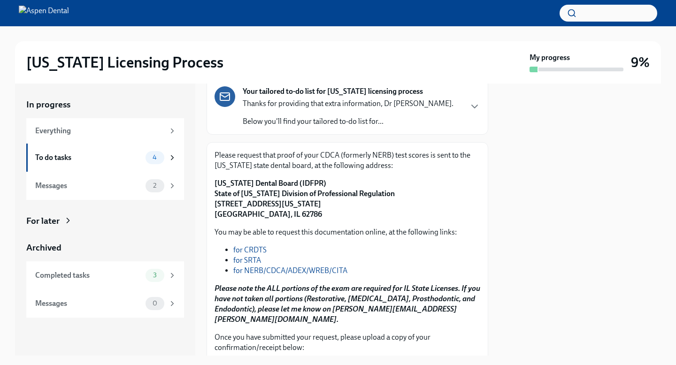
click at [327, 203] on strong "[US_STATE] Dental Board (IDFPR) State of [US_STATE] Division of Professional Re…" at bounding box center [305, 199] width 180 height 40
copy strong "[STREET_ADDRESS][US_STATE]"
drag, startPoint x: 382, startPoint y: 194, endPoint x: 215, endPoint y: 194, distance: 167.1
click at [215, 194] on p "[US_STATE] Dental Board (IDFPR) State of [US_STATE] Division of Professional Re…" at bounding box center [348, 198] width 266 height 41
copy strong "State of [US_STATE] Division of Professional Regulation"
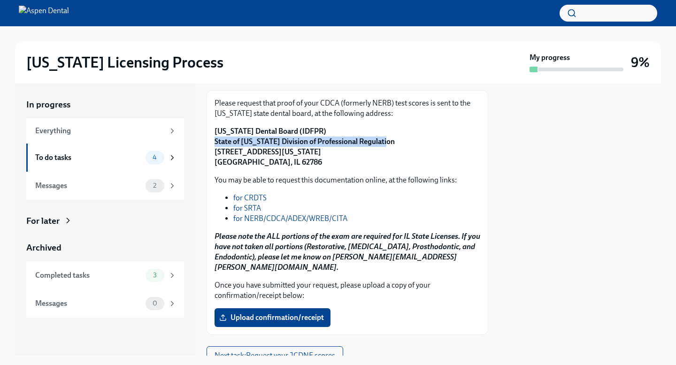
scroll to position [156, 0]
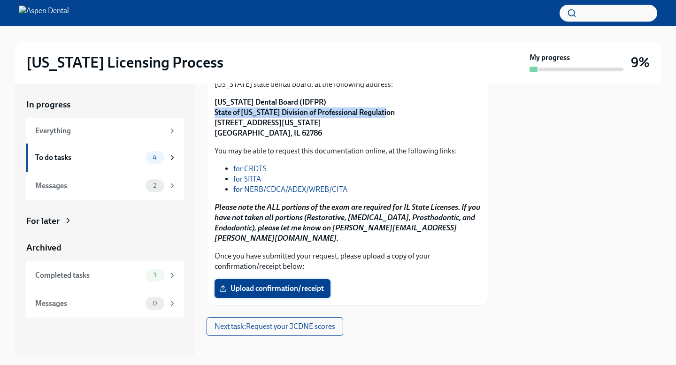
click at [287, 284] on span "Upload confirmation/receipt" at bounding box center [272, 288] width 103 height 9
click at [0, 0] on input "Upload confirmation/receipt" at bounding box center [0, 0] width 0 height 0
click at [289, 322] on span "Next task : Request your JCDNE scores" at bounding box center [275, 326] width 121 height 9
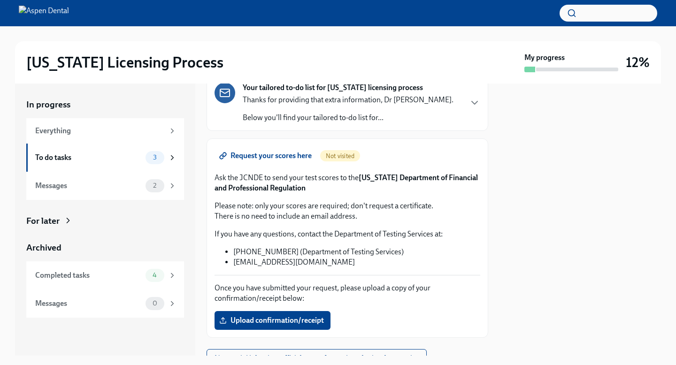
scroll to position [51, 0]
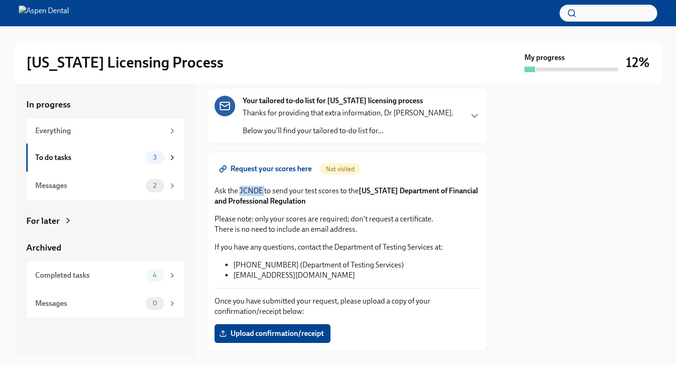
drag, startPoint x: 240, startPoint y: 191, endPoint x: 263, endPoint y: 191, distance: 23.5
click at [264, 191] on p "Ask the JCNDE to send your test scores to the [US_STATE] Department of Financia…" at bounding box center [348, 196] width 266 height 21
copy p "JCNDE"
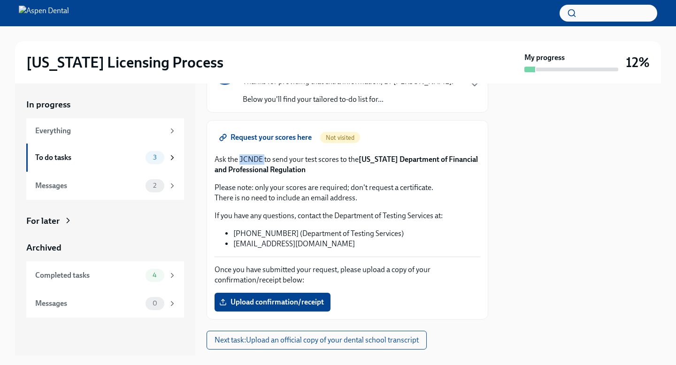
scroll to position [84, 0]
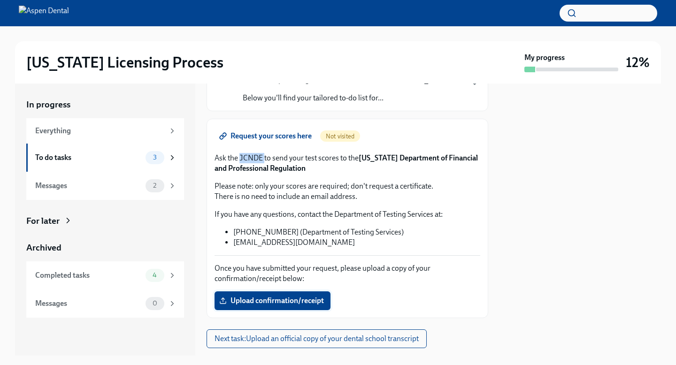
click at [298, 299] on span "Upload confirmation/receipt" at bounding box center [272, 300] width 103 height 9
click at [0, 0] on input "Upload confirmation/receipt" at bounding box center [0, 0] width 0 height 0
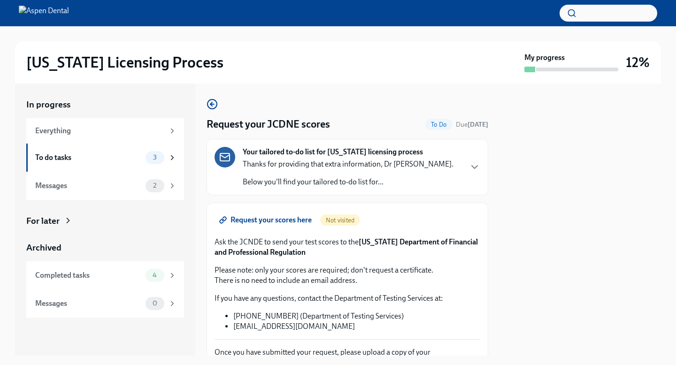
scroll to position [107, 0]
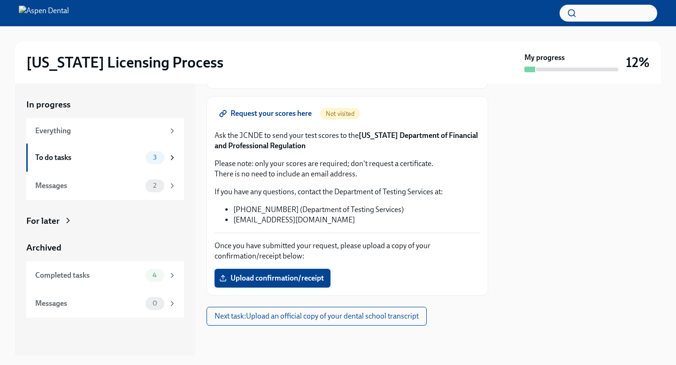
click at [277, 275] on span "Upload confirmation/receipt" at bounding box center [272, 278] width 103 height 9
click at [0, 0] on input "Upload confirmation/receipt" at bounding box center [0, 0] width 0 height 0
click at [380, 319] on span "Next task : Upload an official copy of your dental school transcript" at bounding box center [317, 316] width 204 height 9
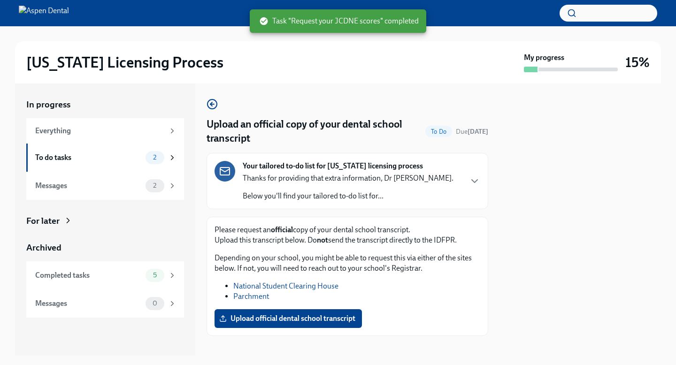
scroll to position [10, 0]
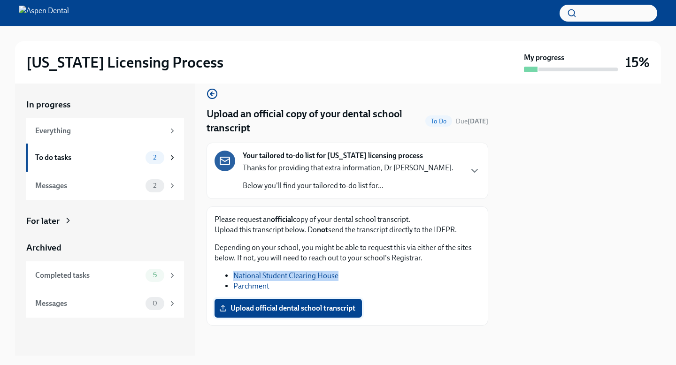
click at [298, 309] on span "Upload official dental school transcript" at bounding box center [288, 308] width 134 height 9
click at [0, 0] on input "Upload official dental school transcript" at bounding box center [0, 0] width 0 height 0
click at [564, 193] on div at bounding box center [579, 220] width 161 height 272
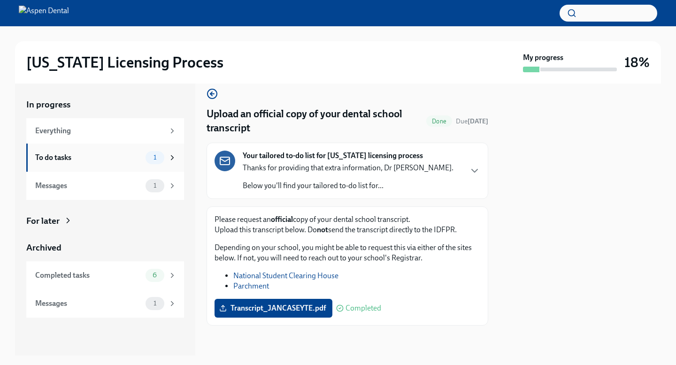
click at [118, 161] on div "To do tasks" at bounding box center [88, 158] width 107 height 10
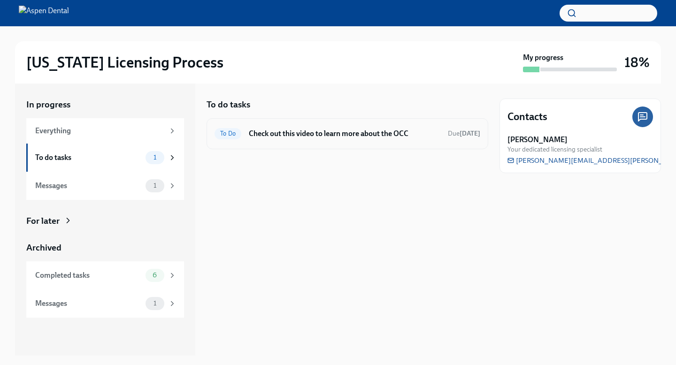
click at [316, 135] on h6 "Check out this video to learn more about the OCC" at bounding box center [345, 134] width 192 height 10
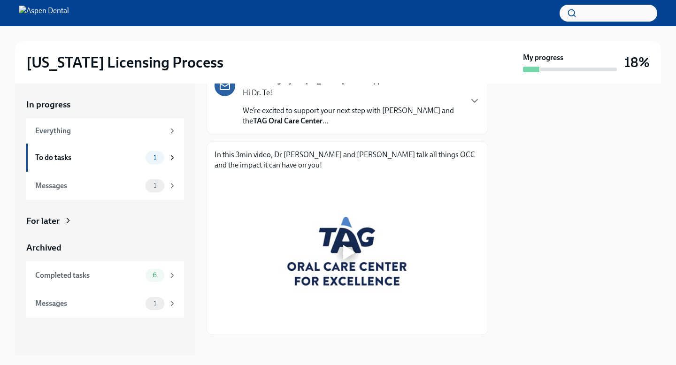
scroll to position [95, 0]
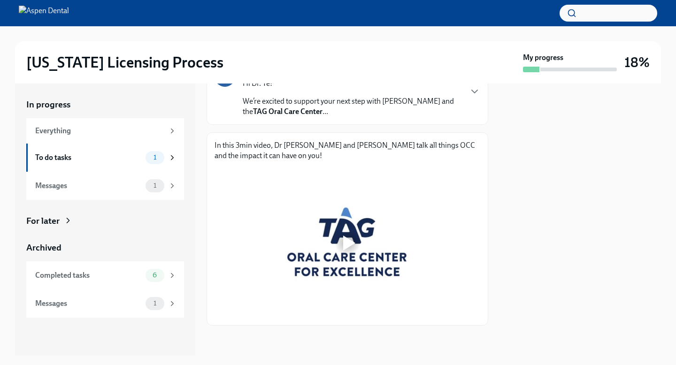
click at [346, 233] on div at bounding box center [347, 243] width 30 height 30
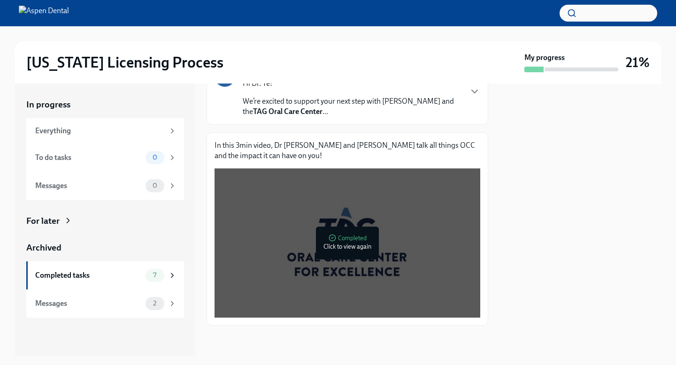
click at [522, 176] on div at bounding box center [579, 220] width 161 height 272
click at [119, 136] on div "Everything" at bounding box center [105, 130] width 158 height 25
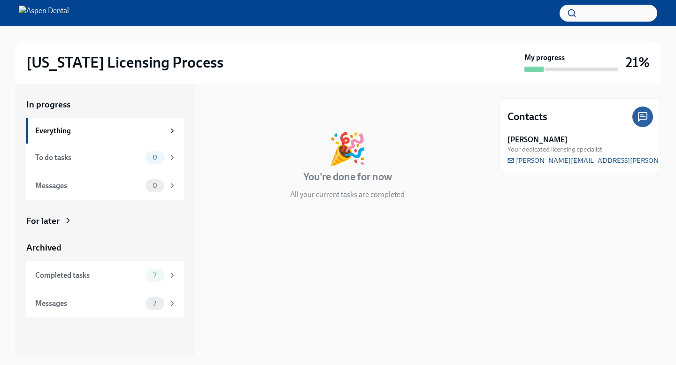
drag, startPoint x: 541, startPoint y: 66, endPoint x: 575, endPoint y: 66, distance: 34.3
click at [575, 66] on div "My progress" at bounding box center [571, 63] width 94 height 20
click at [136, 157] on div "To do tasks" at bounding box center [88, 158] width 107 height 10
click at [132, 184] on div "Messages" at bounding box center [88, 186] width 107 height 10
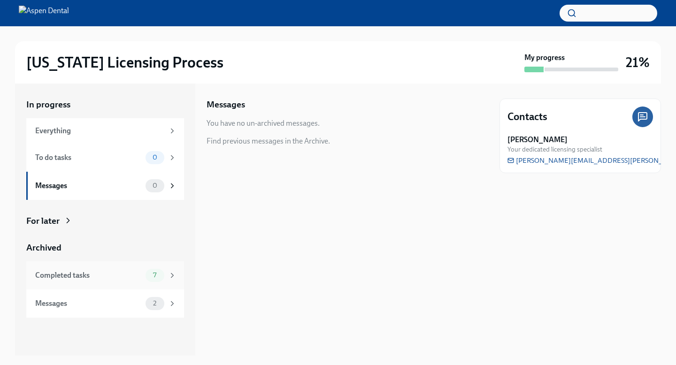
click at [121, 277] on div "Completed tasks" at bounding box center [88, 275] width 107 height 10
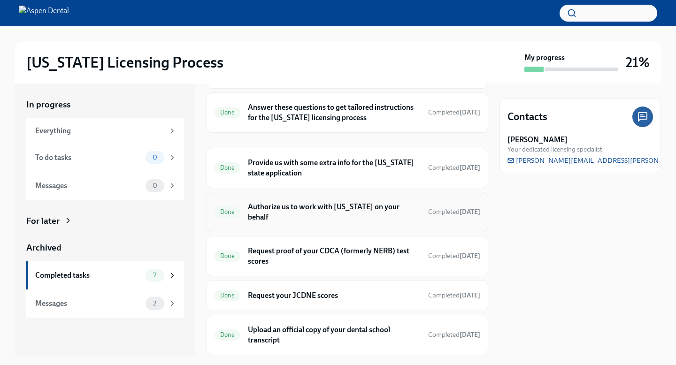
scroll to position [80, 0]
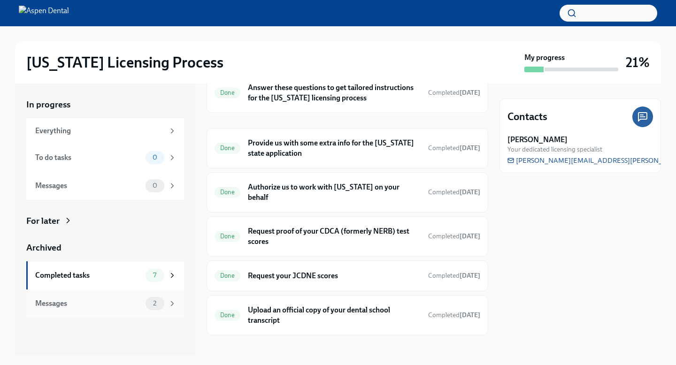
click at [109, 302] on div "Messages" at bounding box center [88, 304] width 107 height 10
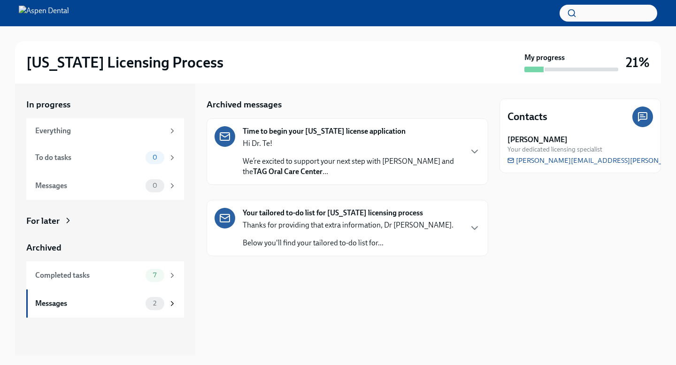
click at [310, 160] on p "We’re excited to support your next step with Aspen Dental and the TAG Oral Care…" at bounding box center [352, 166] width 219 height 21
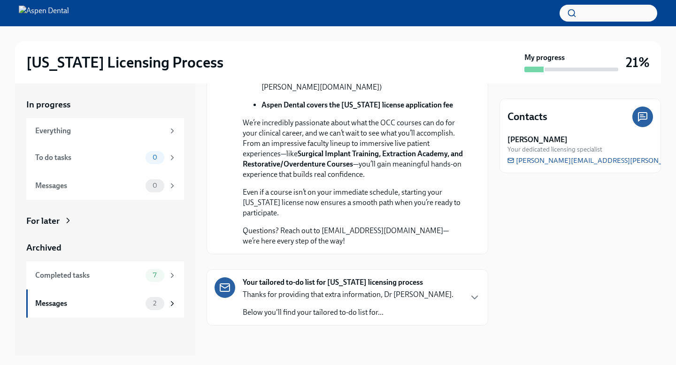
scroll to position [322, 0]
click at [307, 314] on p "Below you'll find your tailored to-do list for..." at bounding box center [348, 312] width 211 height 10
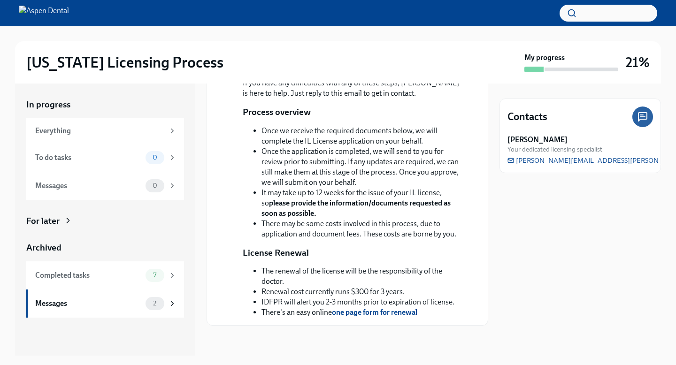
scroll to position [680, 0]
